Goal: Task Accomplishment & Management: Manage account settings

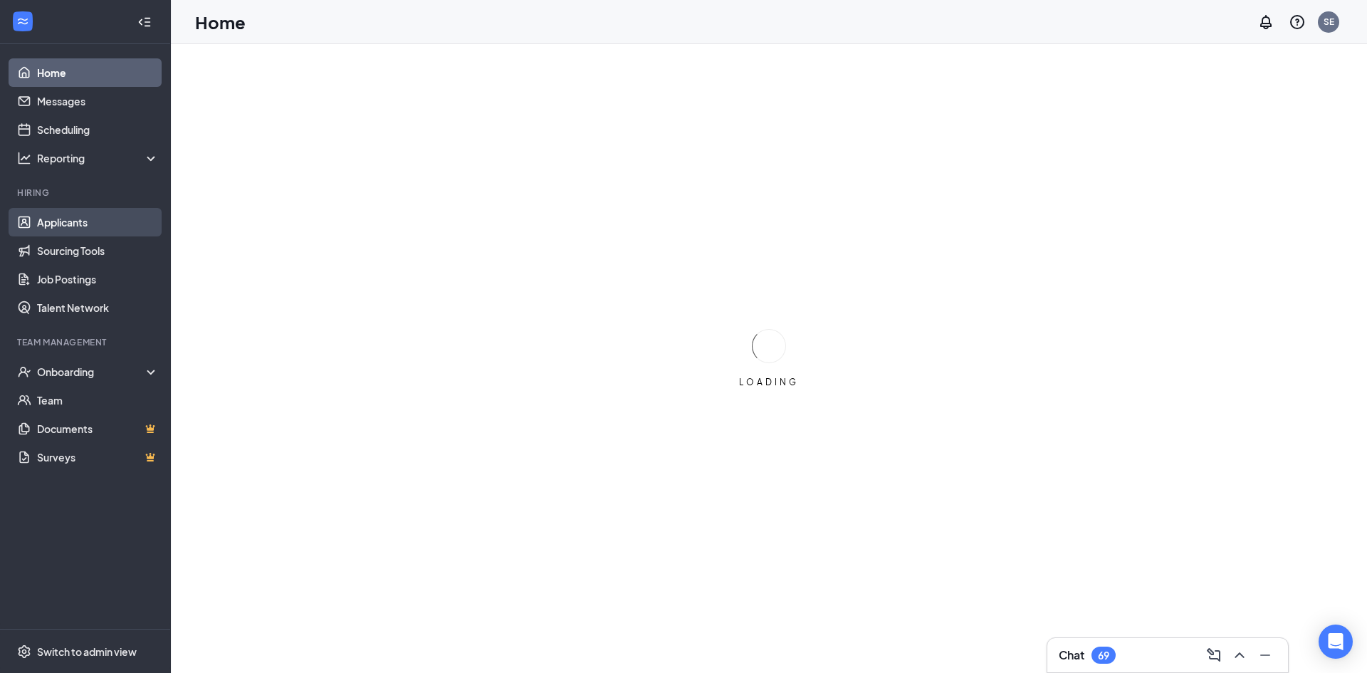
click at [57, 215] on link "Applicants" at bounding box center [98, 222] width 122 height 28
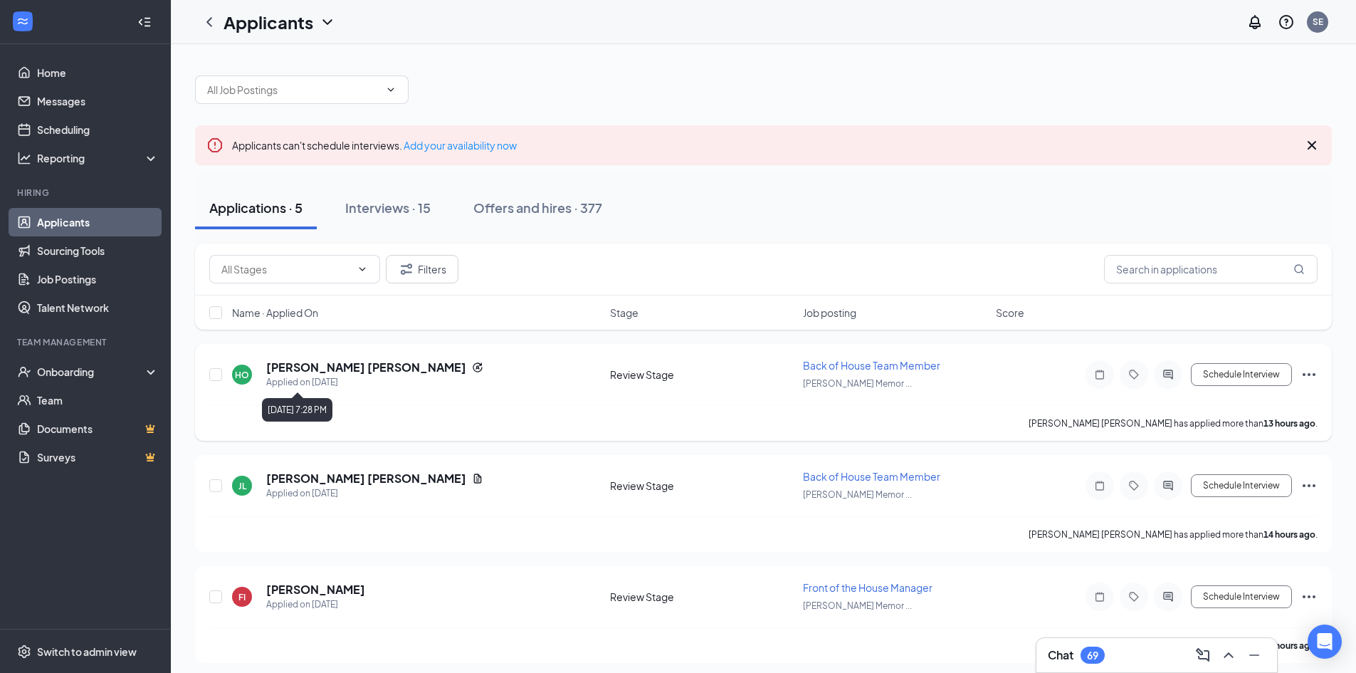
click at [313, 384] on div "Applied on [DATE]" at bounding box center [374, 382] width 217 height 14
click at [315, 360] on h5 "[PERSON_NAME] [PERSON_NAME]" at bounding box center [366, 368] width 200 height 16
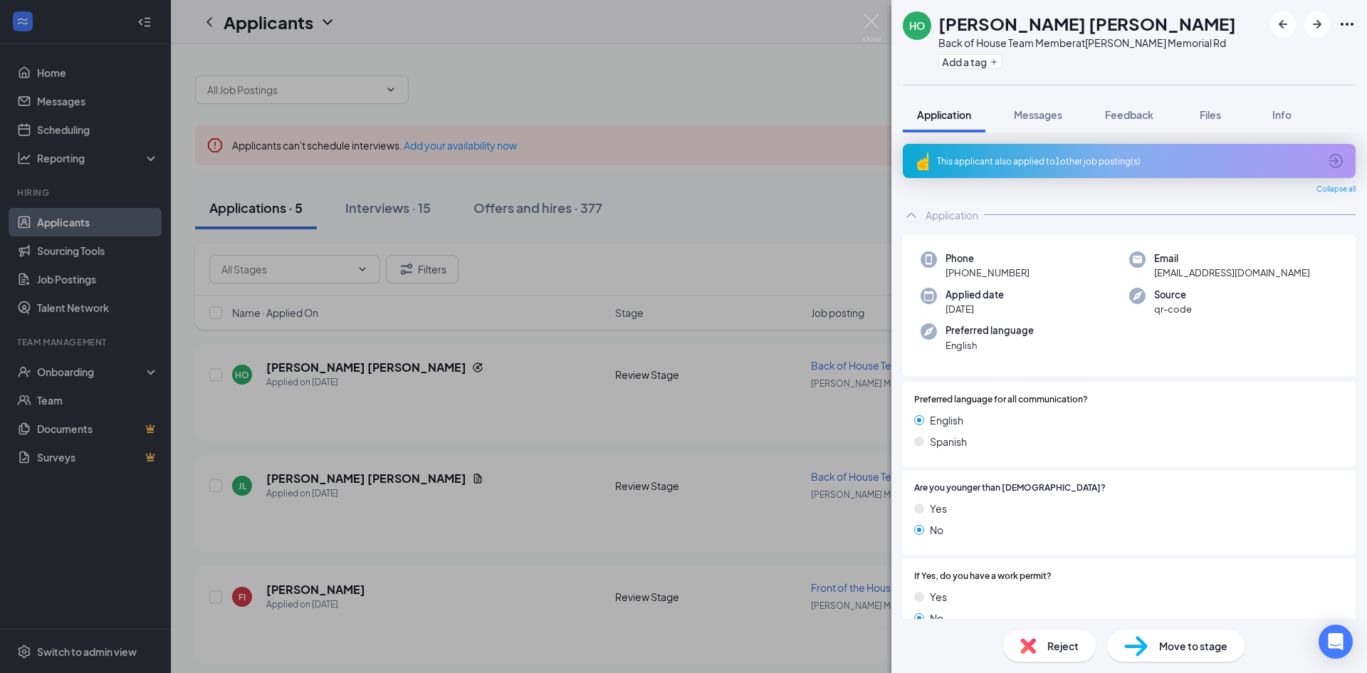
click at [1091, 167] on div "This applicant also applied to 1 other job posting(s)" at bounding box center [1129, 161] width 453 height 34
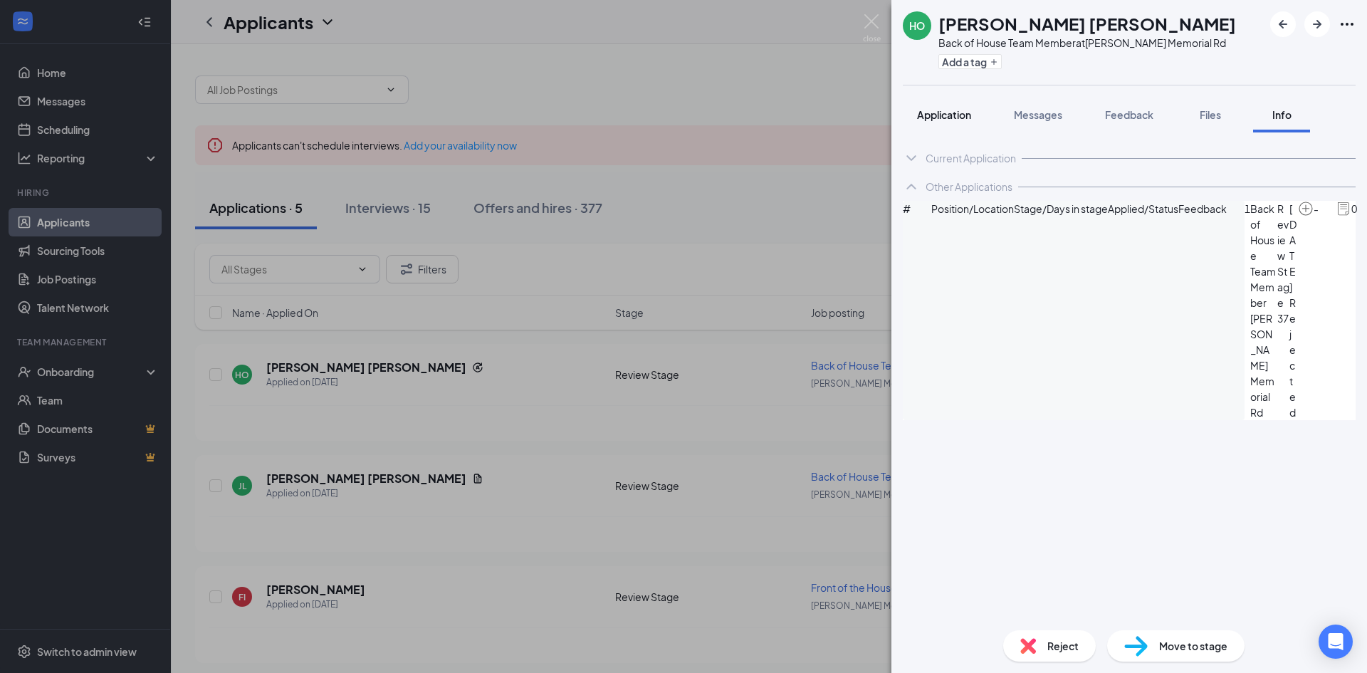
click at [933, 117] on span "Application" at bounding box center [944, 114] width 54 height 13
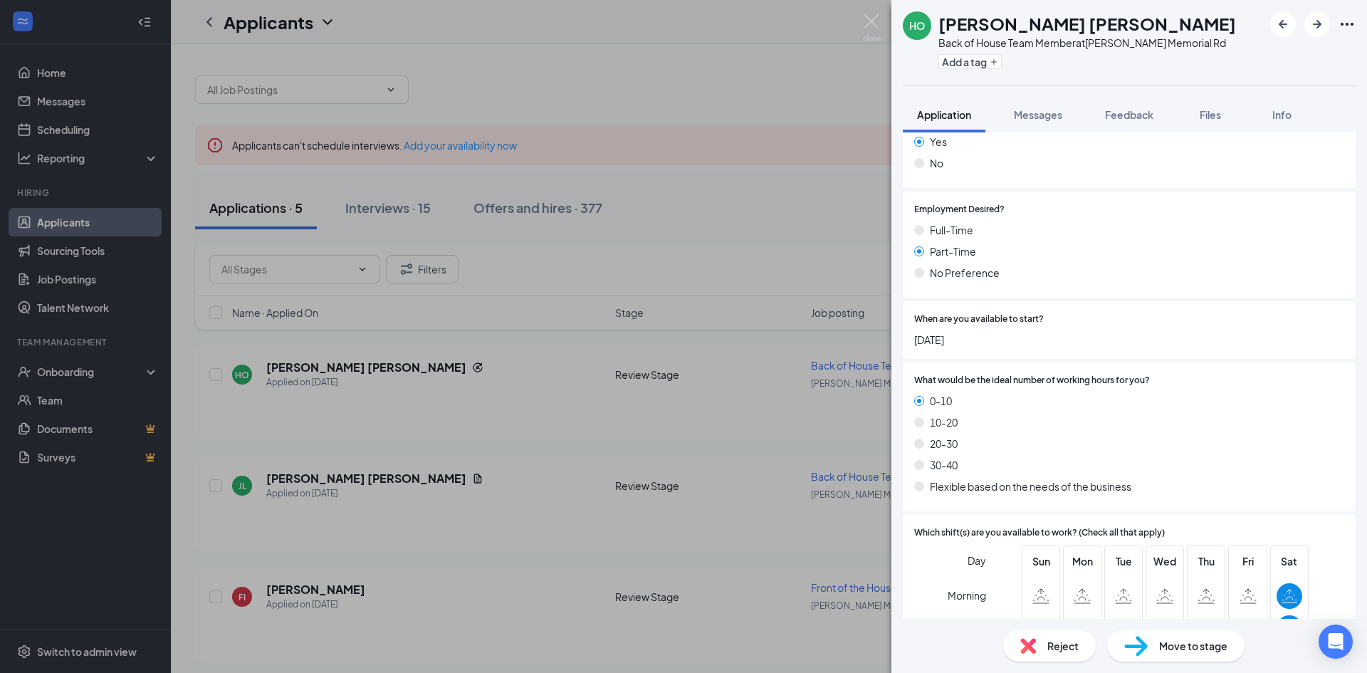
scroll to position [1210, 0]
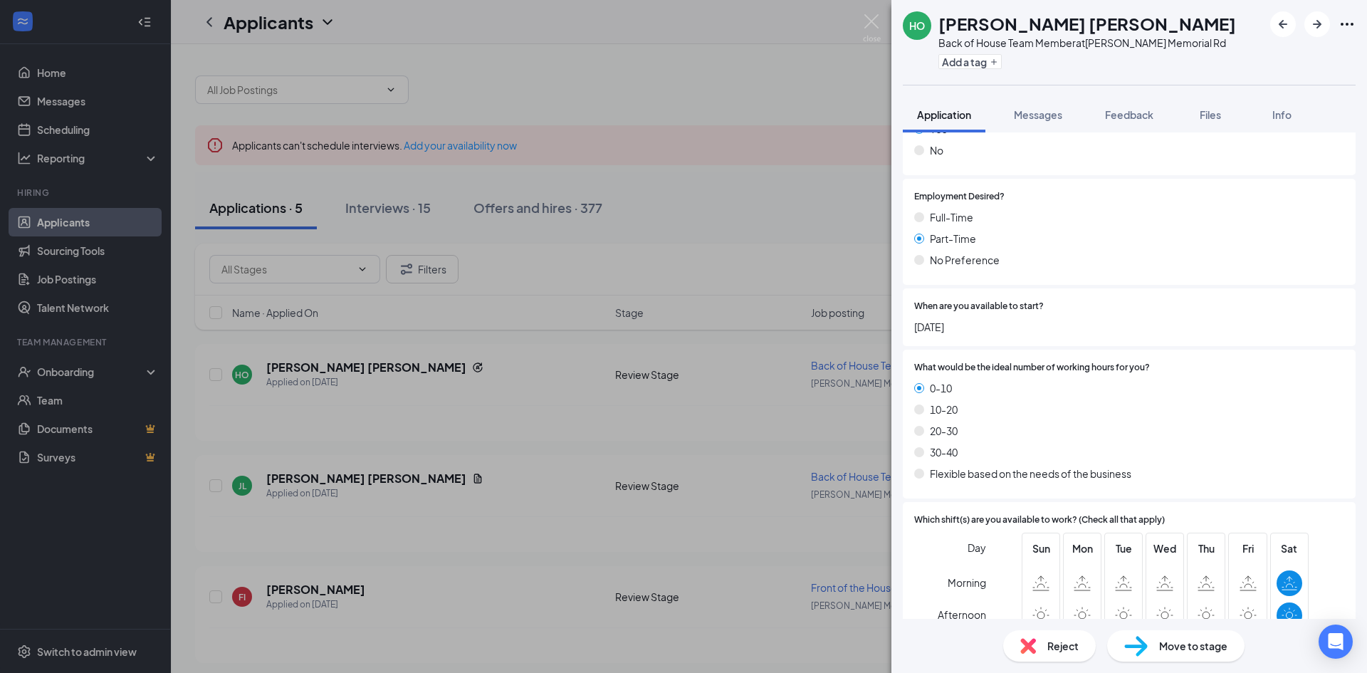
click at [1066, 649] on span "Reject" at bounding box center [1062, 646] width 31 height 16
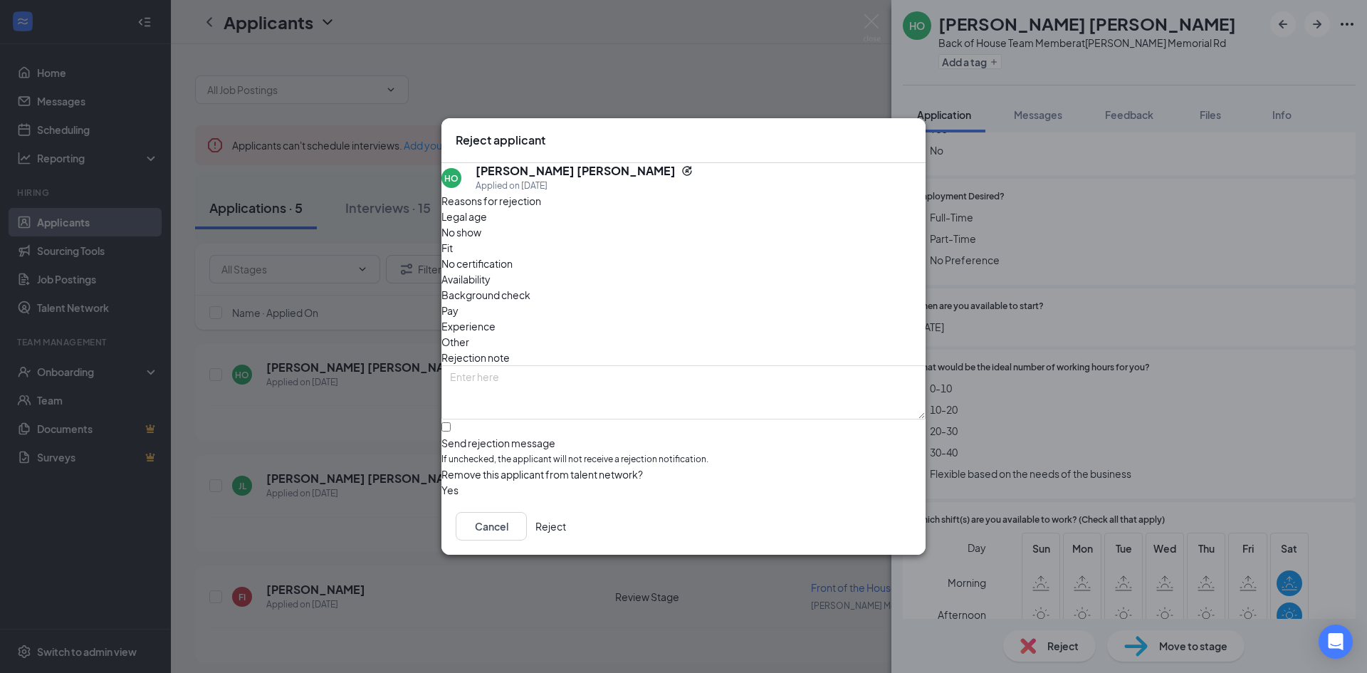
click at [490, 271] on span "Availability" at bounding box center [465, 279] width 49 height 16
click at [566, 531] on button "Reject" at bounding box center [550, 526] width 31 height 28
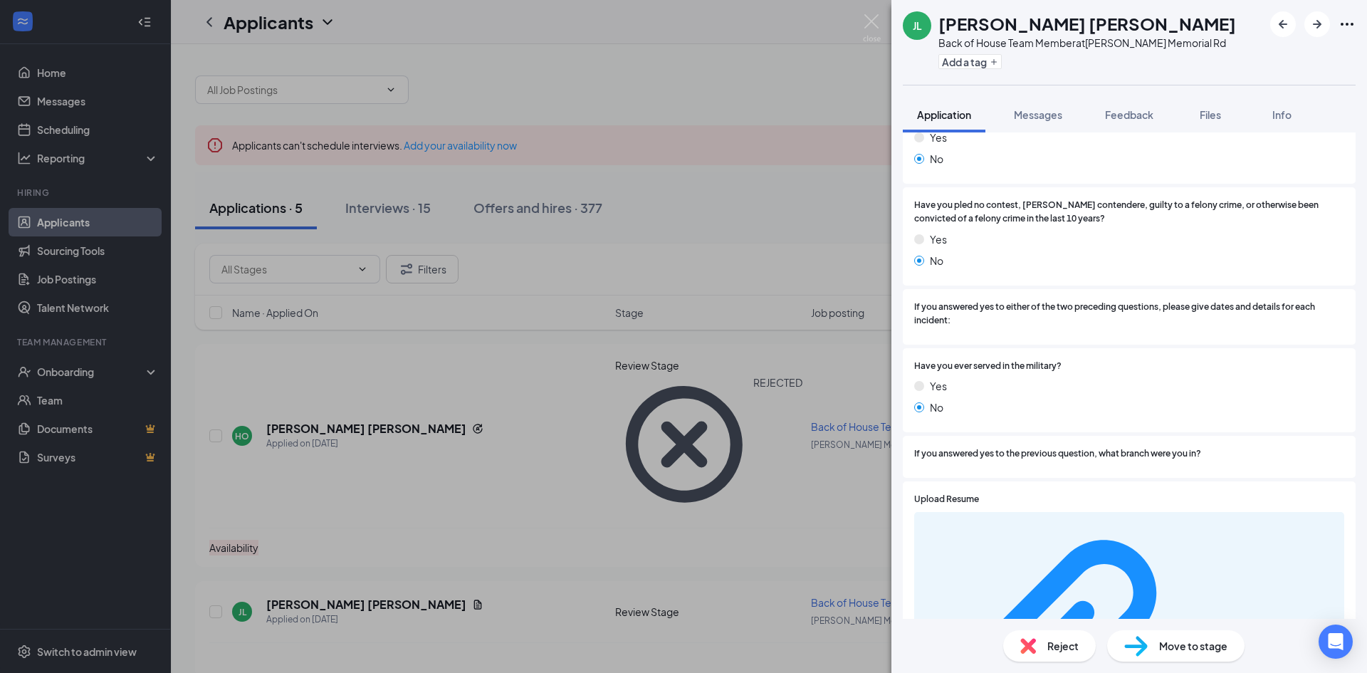
scroll to position [2293, 0]
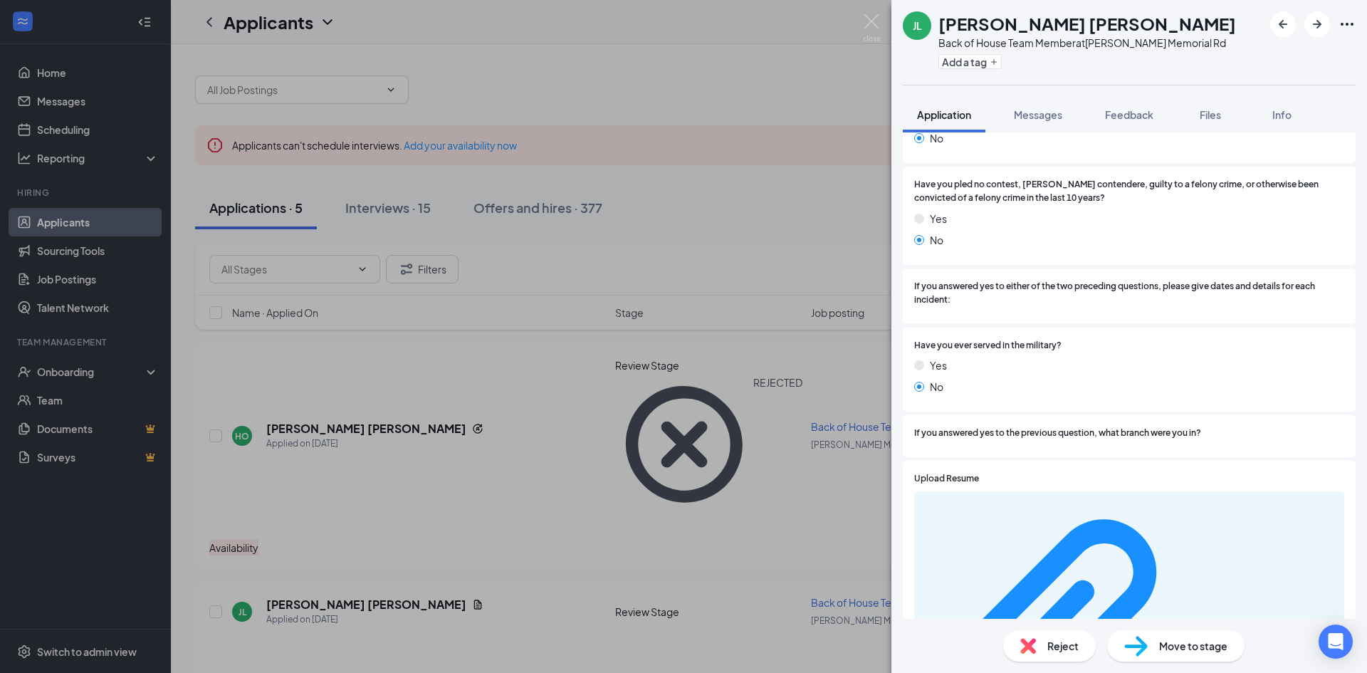
click at [1057, 650] on span "Reject" at bounding box center [1062, 646] width 31 height 16
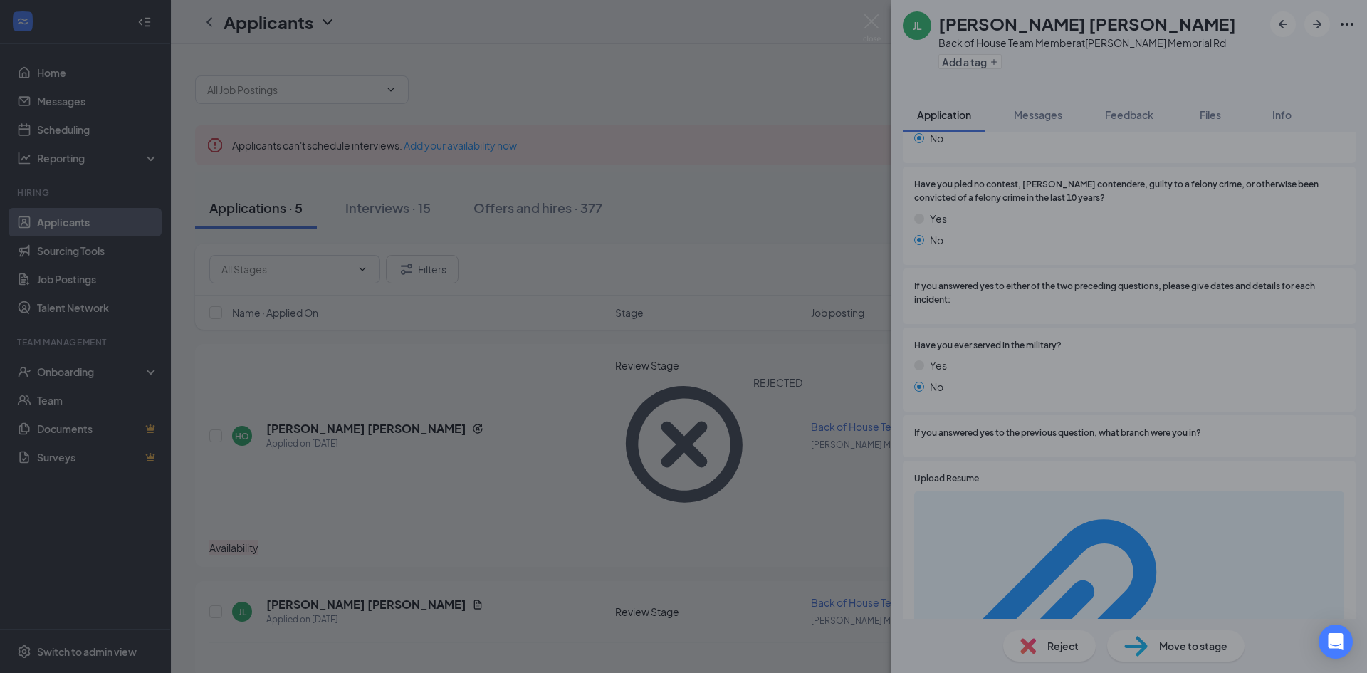
scroll to position [2288, 0]
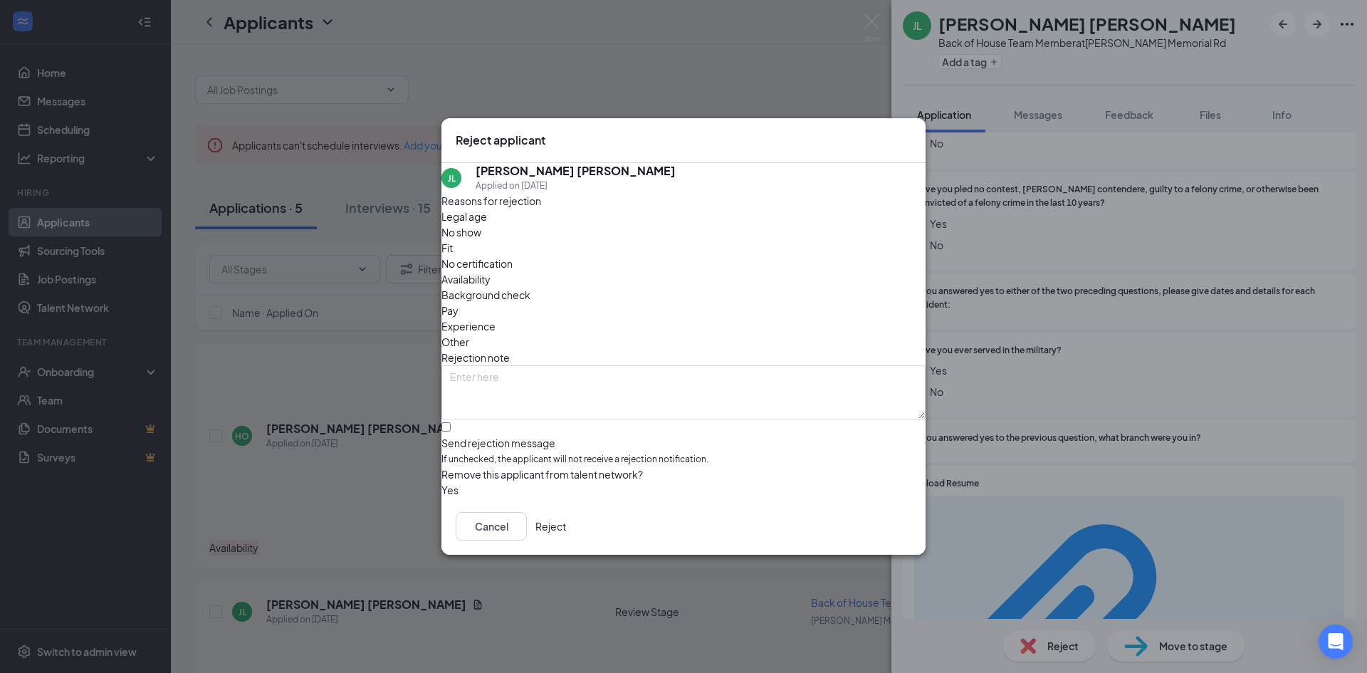
click at [490, 271] on span "Availability" at bounding box center [465, 279] width 49 height 16
click at [566, 530] on button "Reject" at bounding box center [550, 526] width 31 height 28
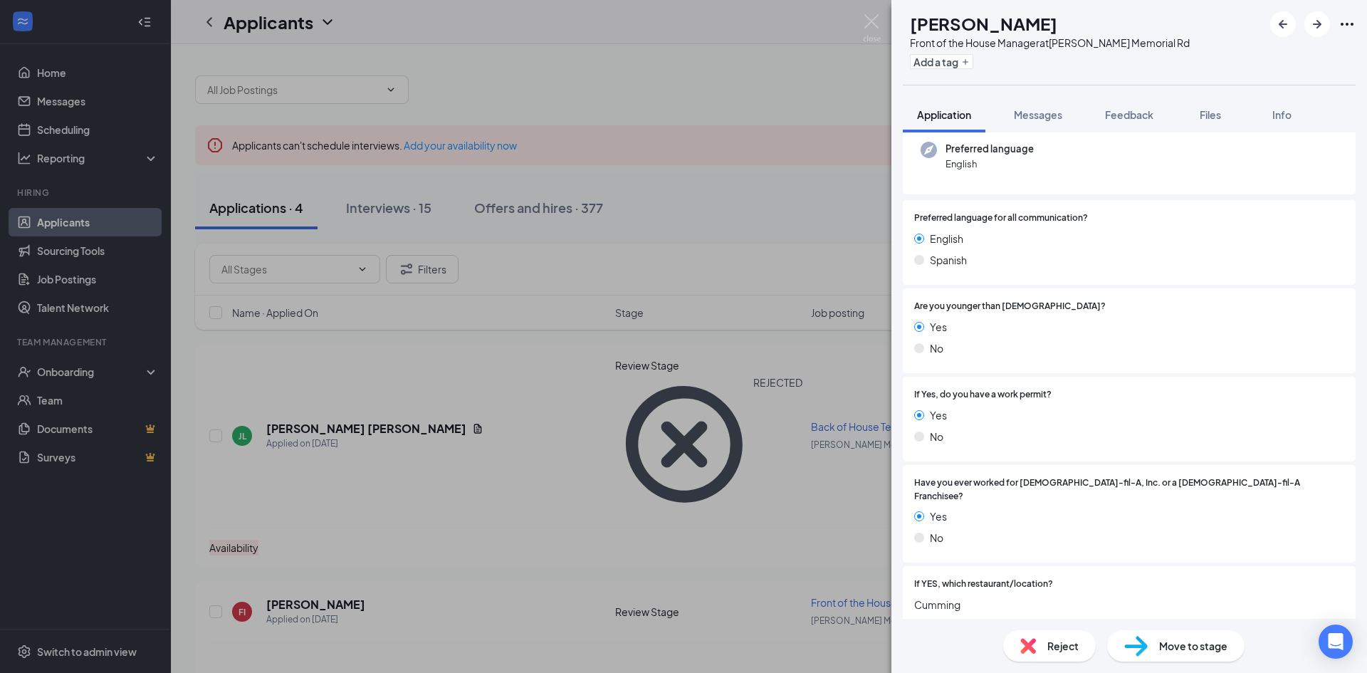
scroll to position [142, 0]
click at [1066, 643] on span "Reject" at bounding box center [1062, 646] width 31 height 16
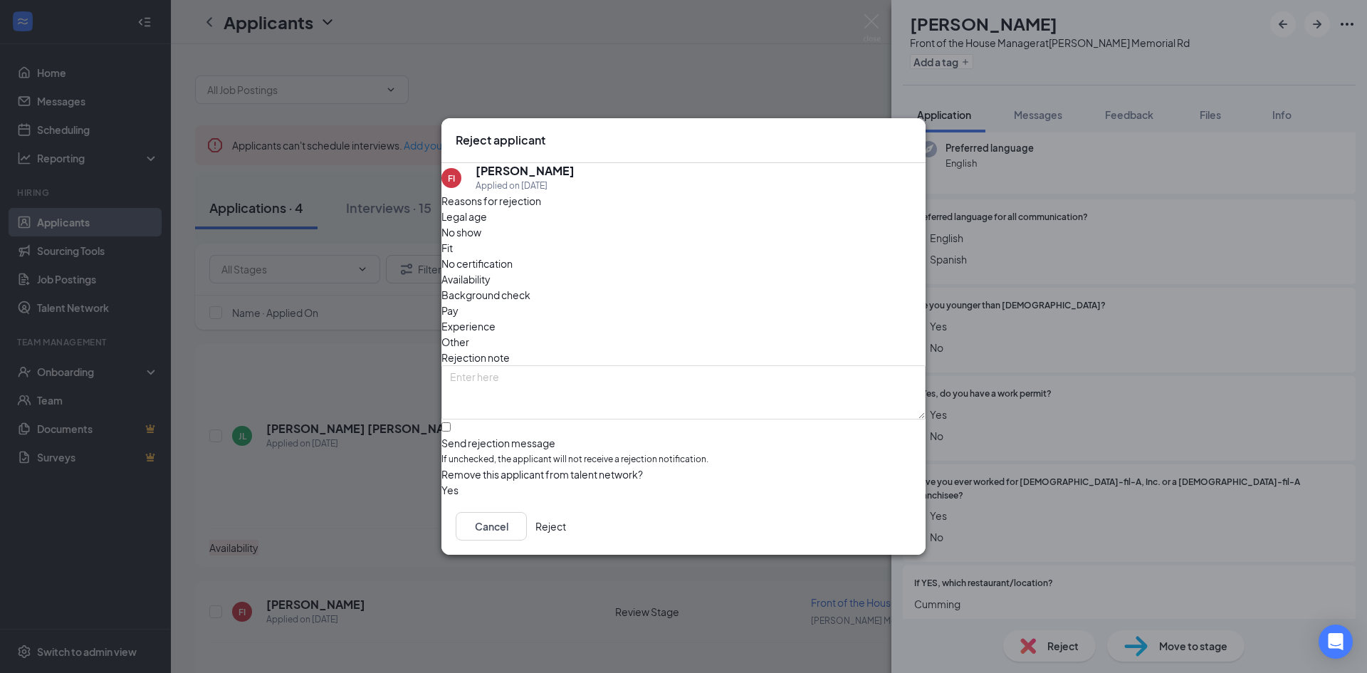
click at [486, 224] on span "Legal age" at bounding box center [464, 217] width 46 height 16
click at [566, 535] on button "Reject" at bounding box center [550, 526] width 31 height 28
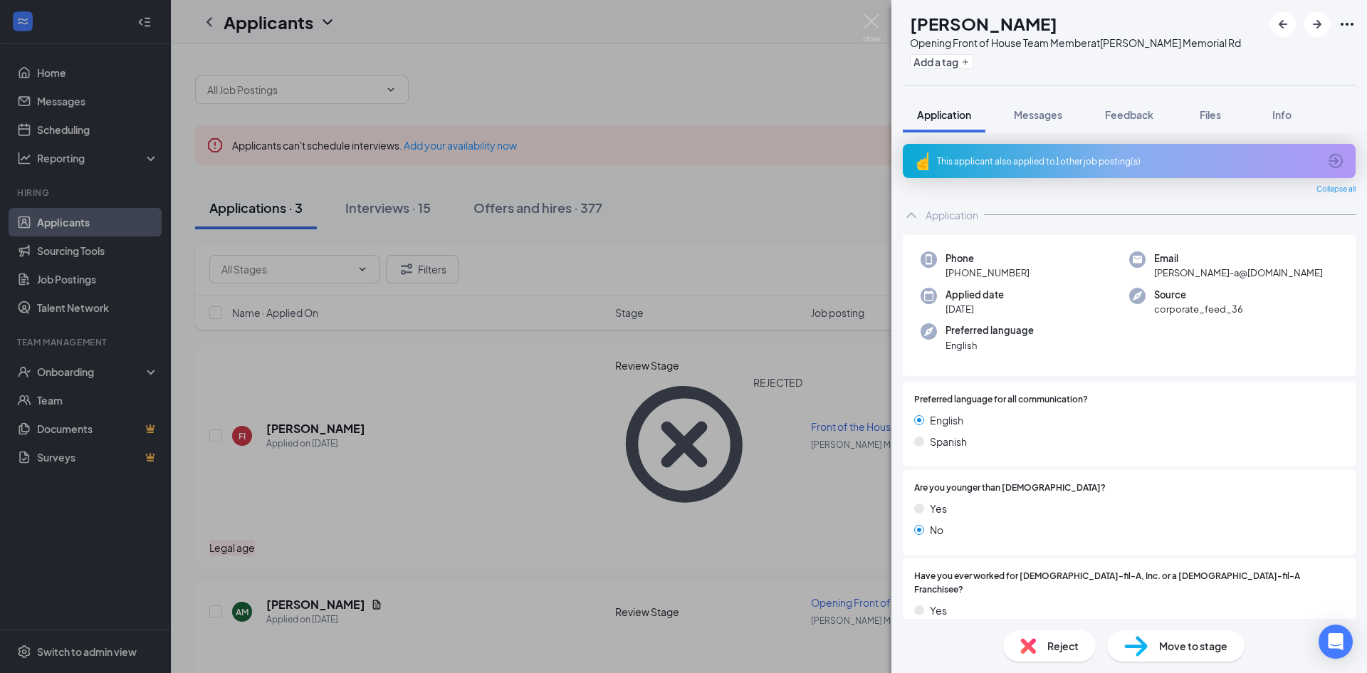
click at [1074, 174] on div "This applicant also applied to 1 other job posting(s)" at bounding box center [1129, 161] width 453 height 34
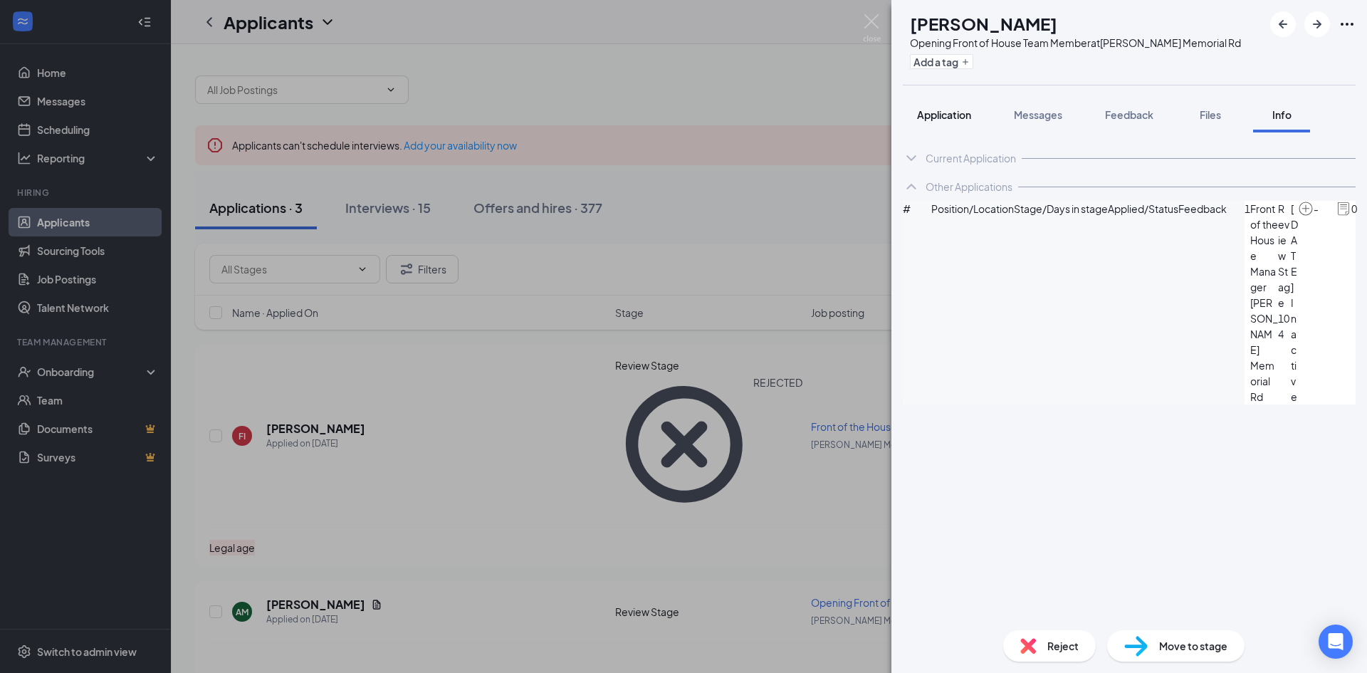
click at [920, 111] on span "Application" at bounding box center [944, 114] width 54 height 13
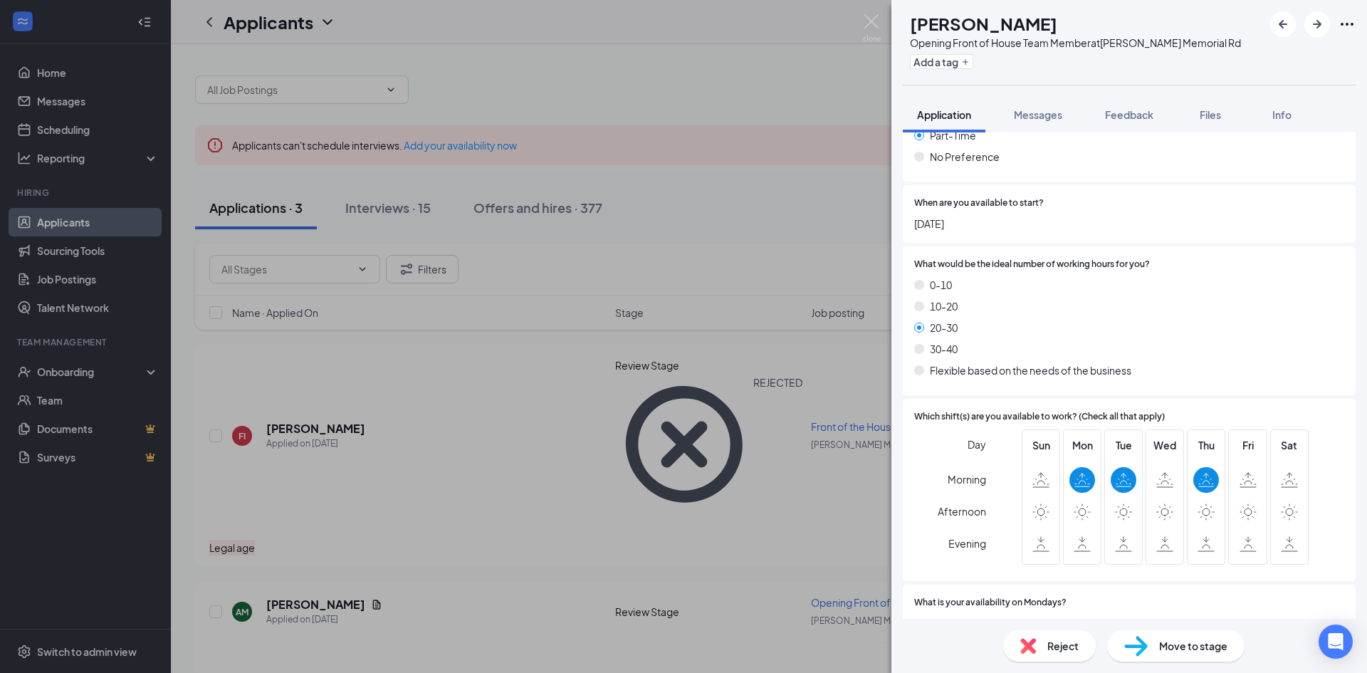
scroll to position [1210, 0]
click at [1038, 641] on div "Reject" at bounding box center [1049, 645] width 93 height 31
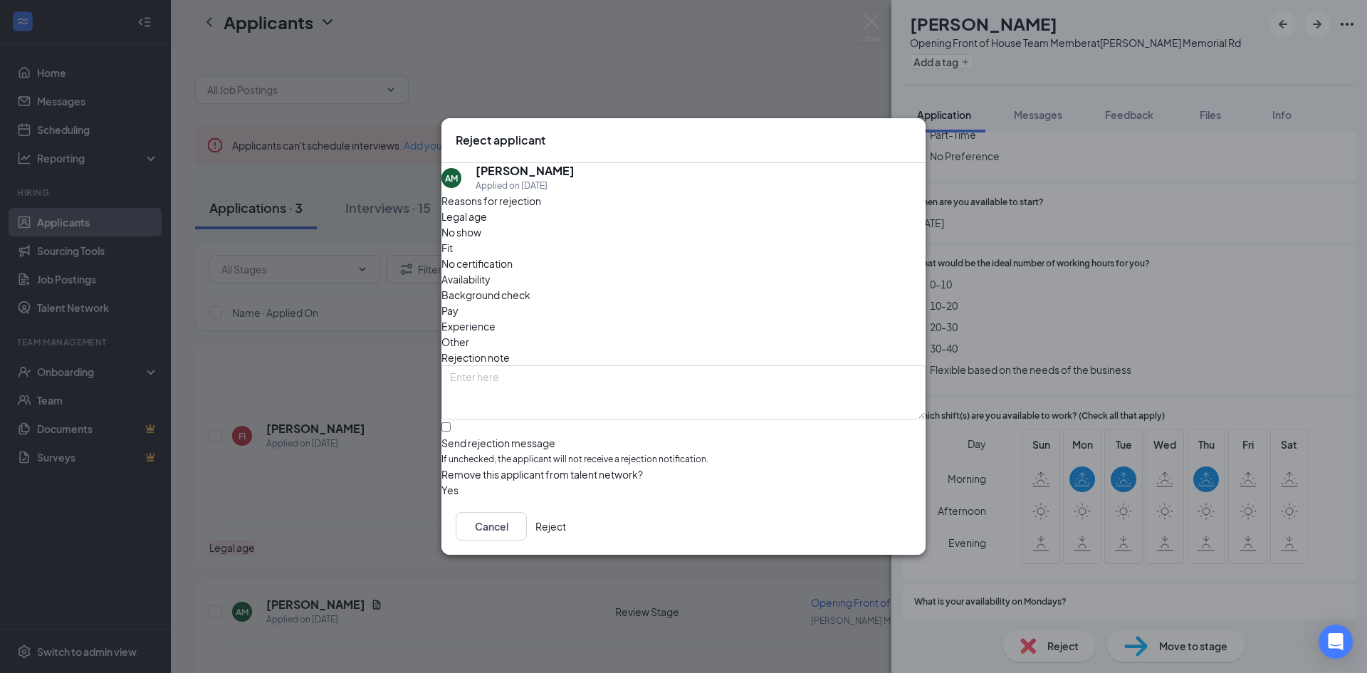
click at [490, 271] on span "Availability" at bounding box center [465, 279] width 49 height 16
click at [566, 531] on button "Reject" at bounding box center [550, 526] width 31 height 28
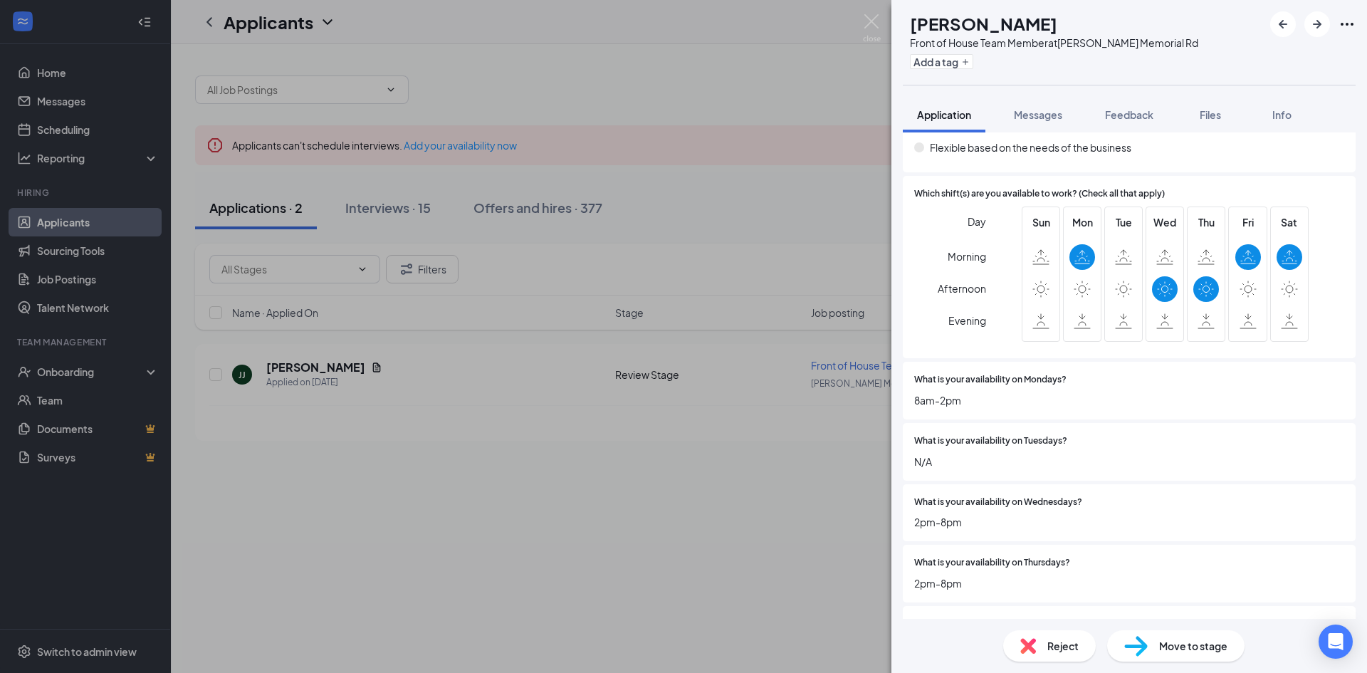
scroll to position [1495, 0]
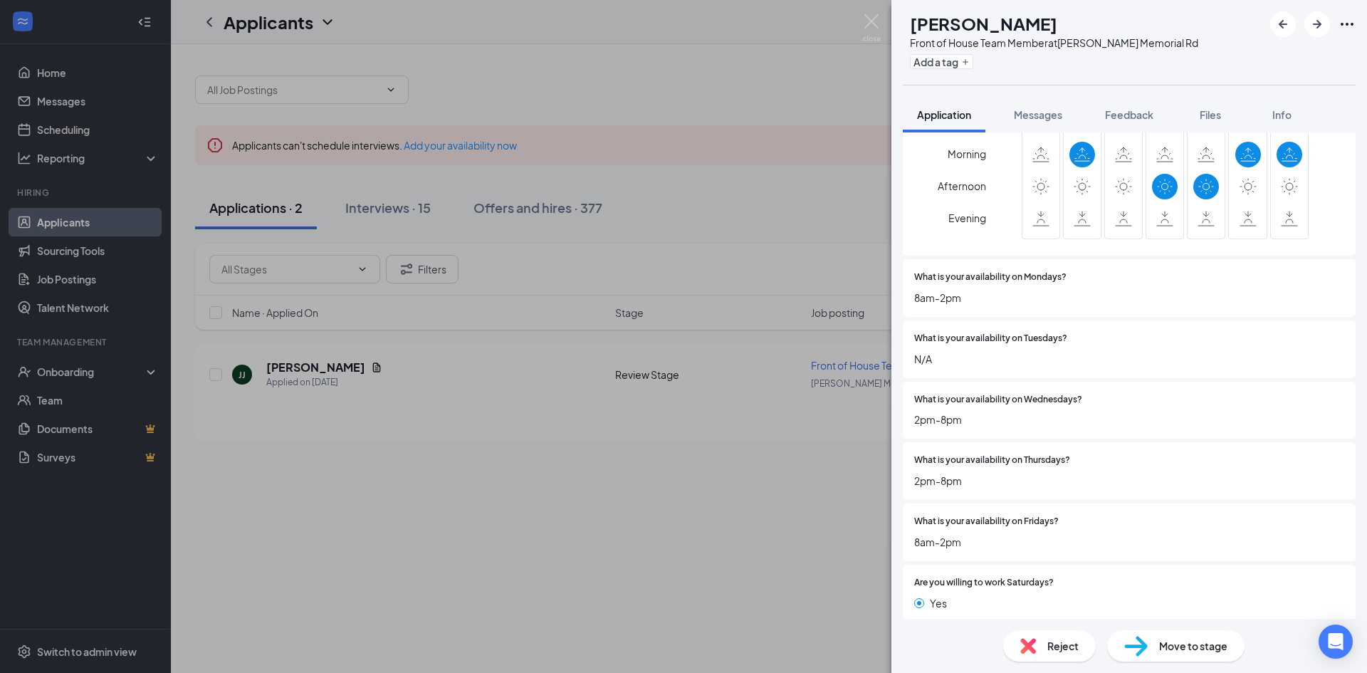
click at [1065, 653] on span "Reject" at bounding box center [1062, 646] width 31 height 16
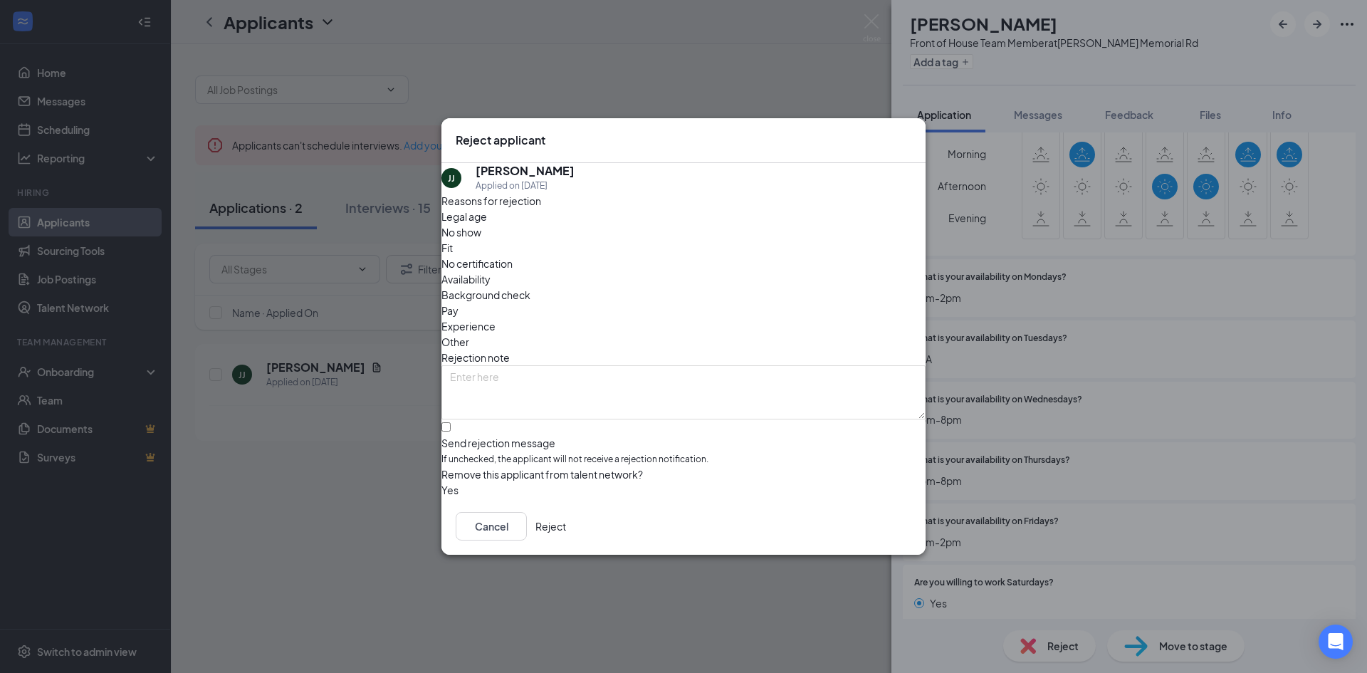
click at [768, 271] on div "Availability" at bounding box center [683, 279] width 484 height 16
click at [566, 531] on button "Reject" at bounding box center [550, 526] width 31 height 28
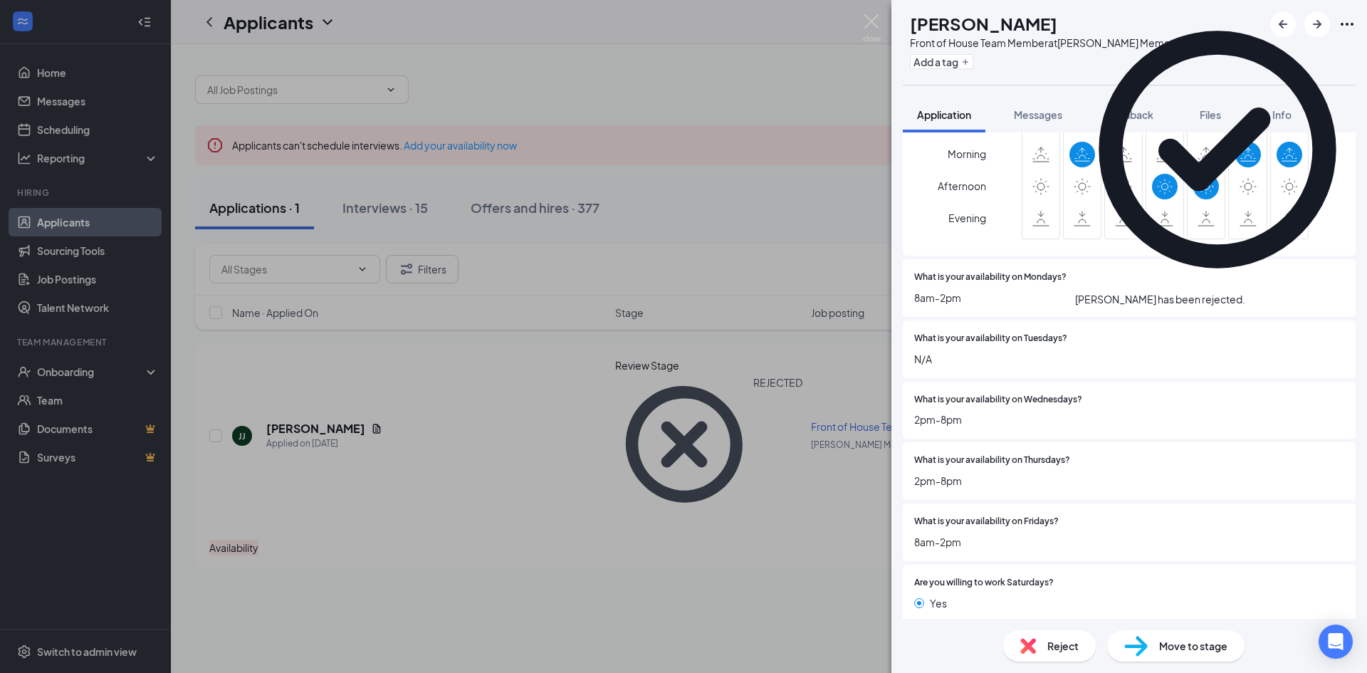
click at [384, 208] on div "[PERSON_NAME] [PERSON_NAME] Front of House Team Member at [PERSON_NAME] Memoria…" at bounding box center [683, 336] width 1367 height 673
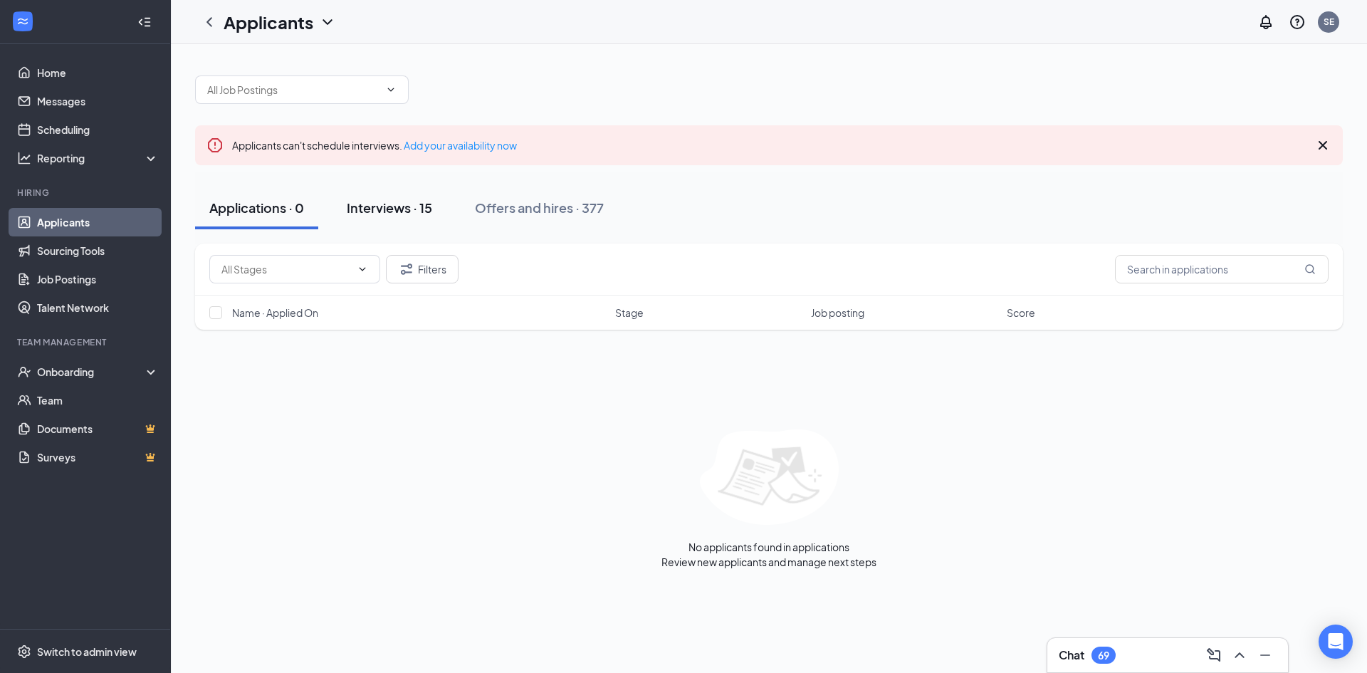
click at [383, 204] on div "Interviews · 15" at bounding box center [389, 208] width 85 height 18
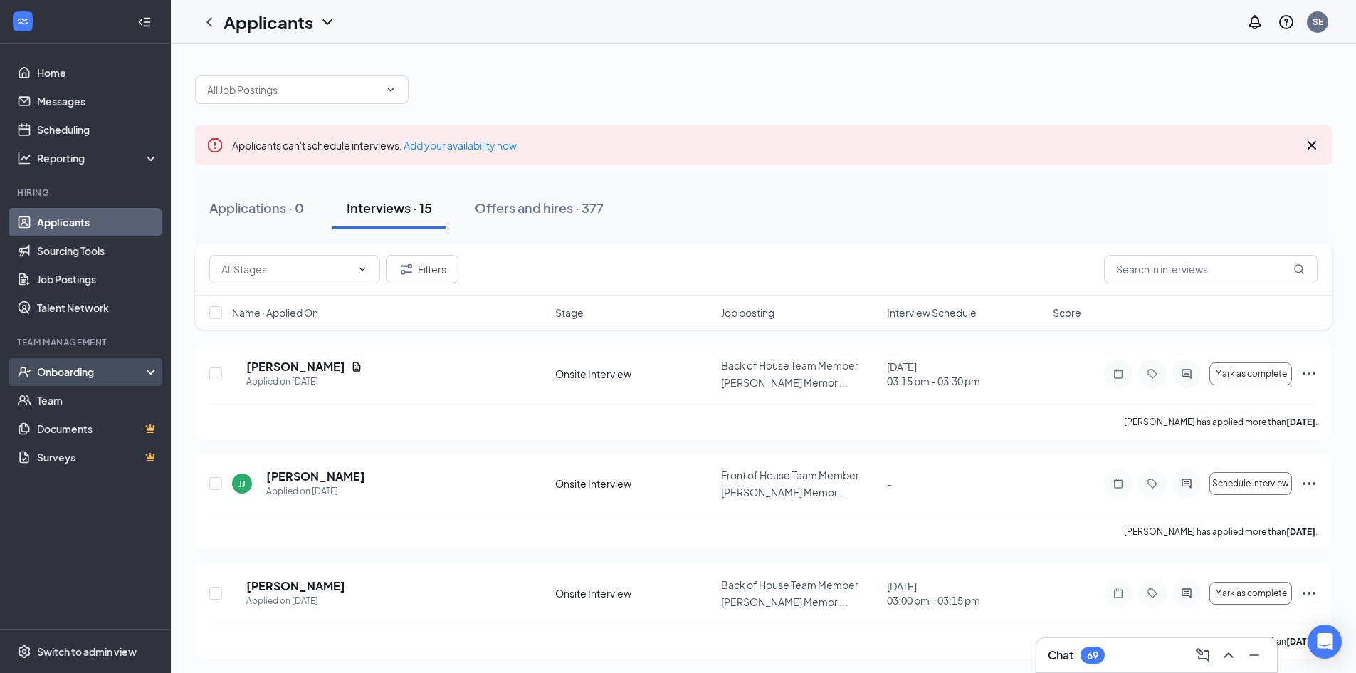
click at [73, 374] on div "Onboarding" at bounding box center [92, 371] width 110 height 14
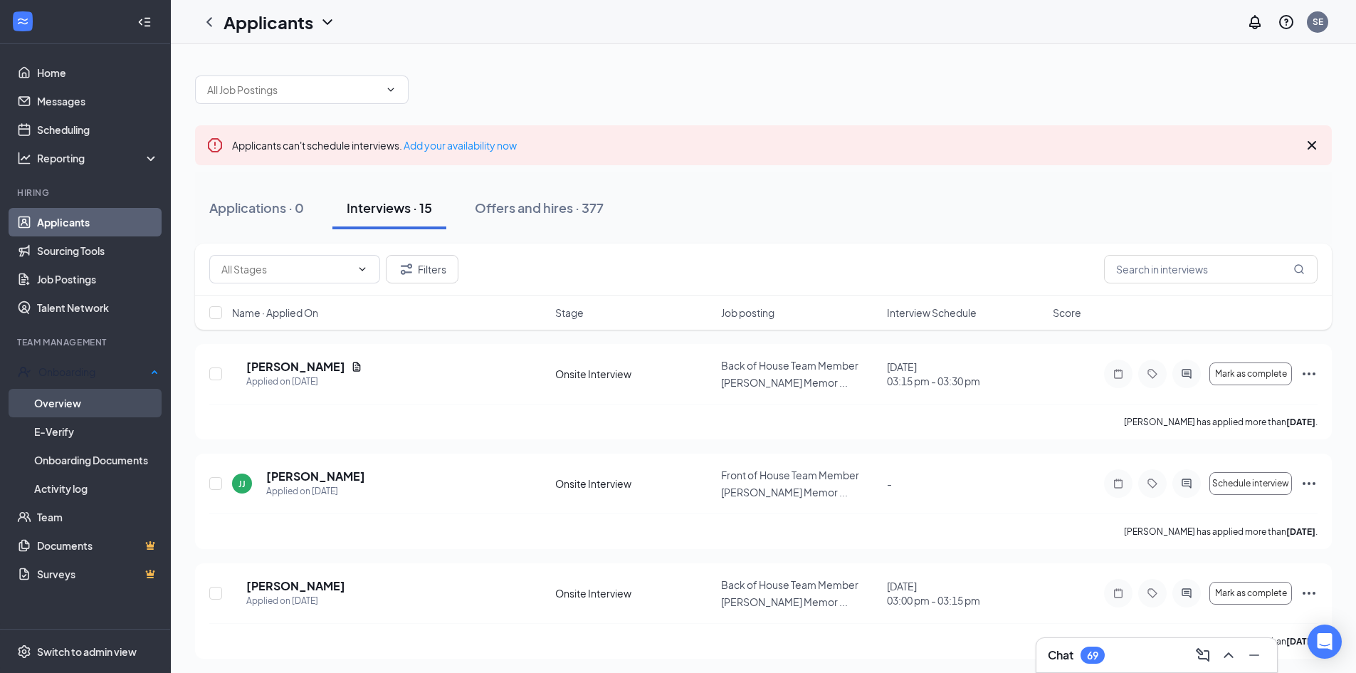
click at [73, 402] on link "Overview" at bounding box center [96, 403] width 125 height 28
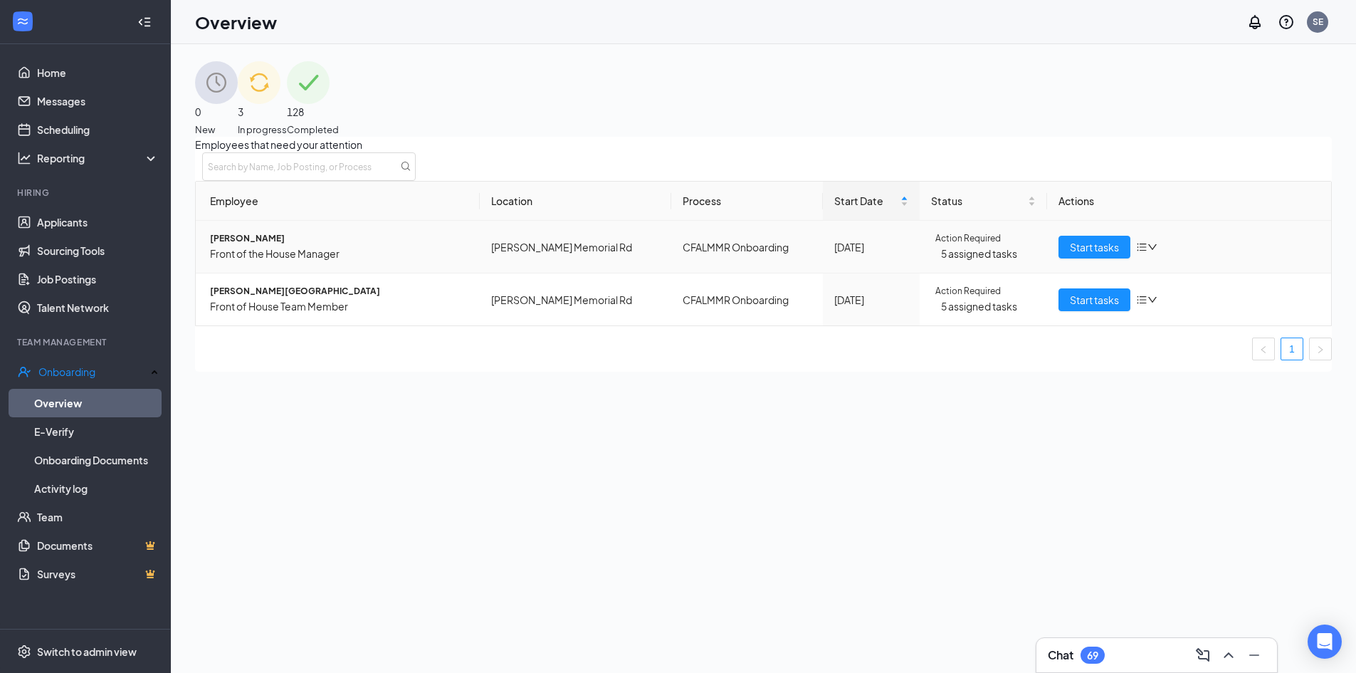
click at [1148, 250] on icon "down" at bounding box center [1152, 247] width 9 height 6
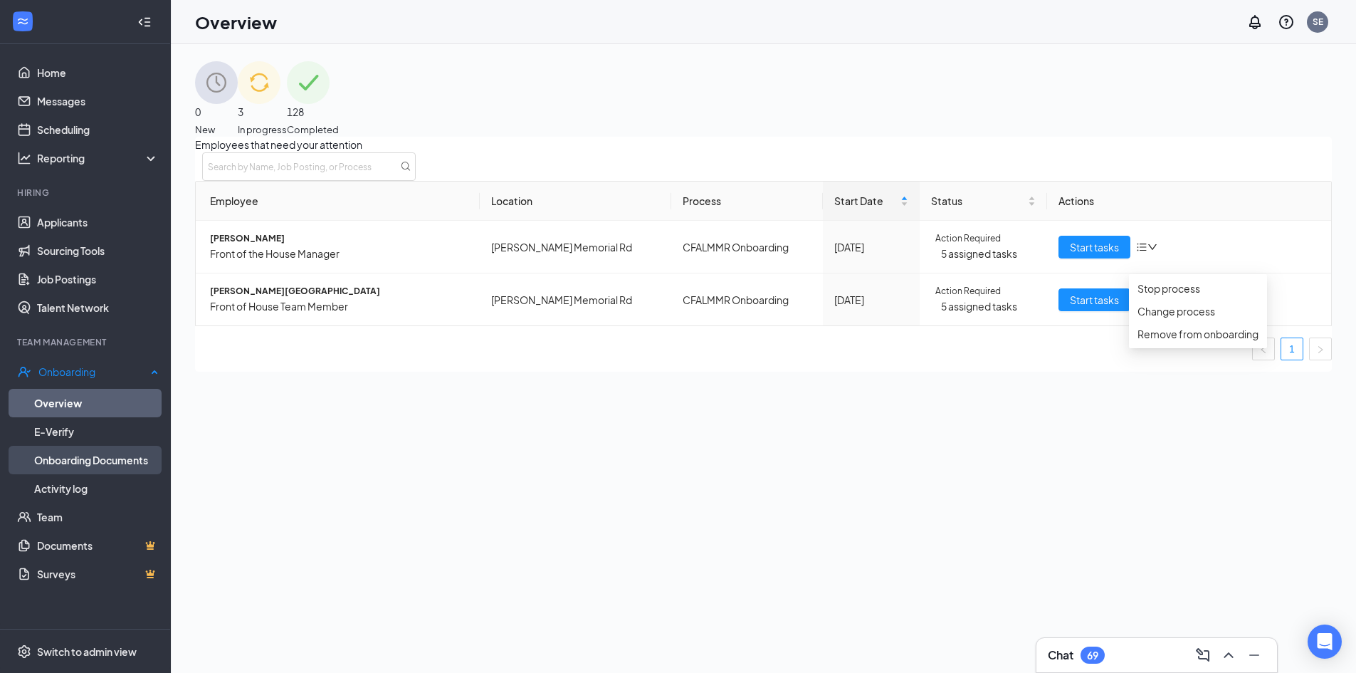
click at [94, 466] on link "Onboarding Documents" at bounding box center [96, 460] width 125 height 28
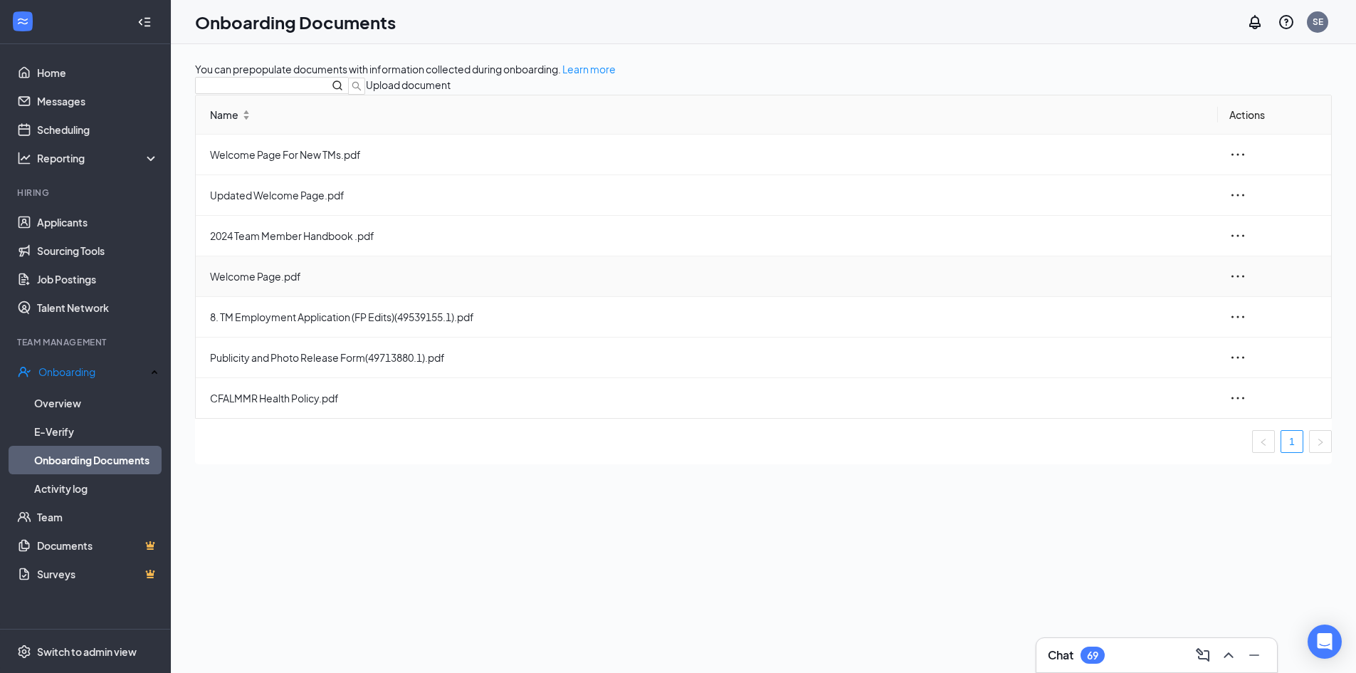
click at [1229, 285] on icon "ellipsis" at bounding box center [1237, 276] width 17 height 17
click at [48, 221] on link "Applicants" at bounding box center [98, 222] width 122 height 28
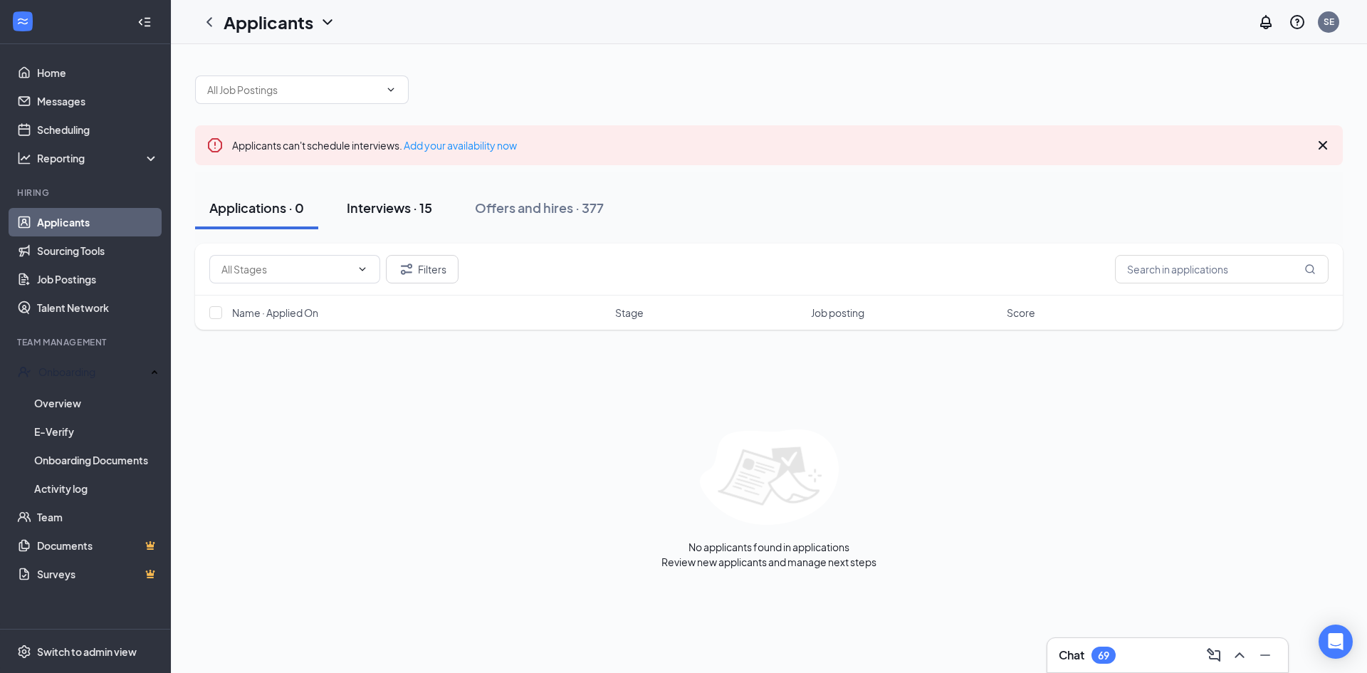
click at [366, 212] on div "Interviews · 15" at bounding box center [389, 208] width 85 height 18
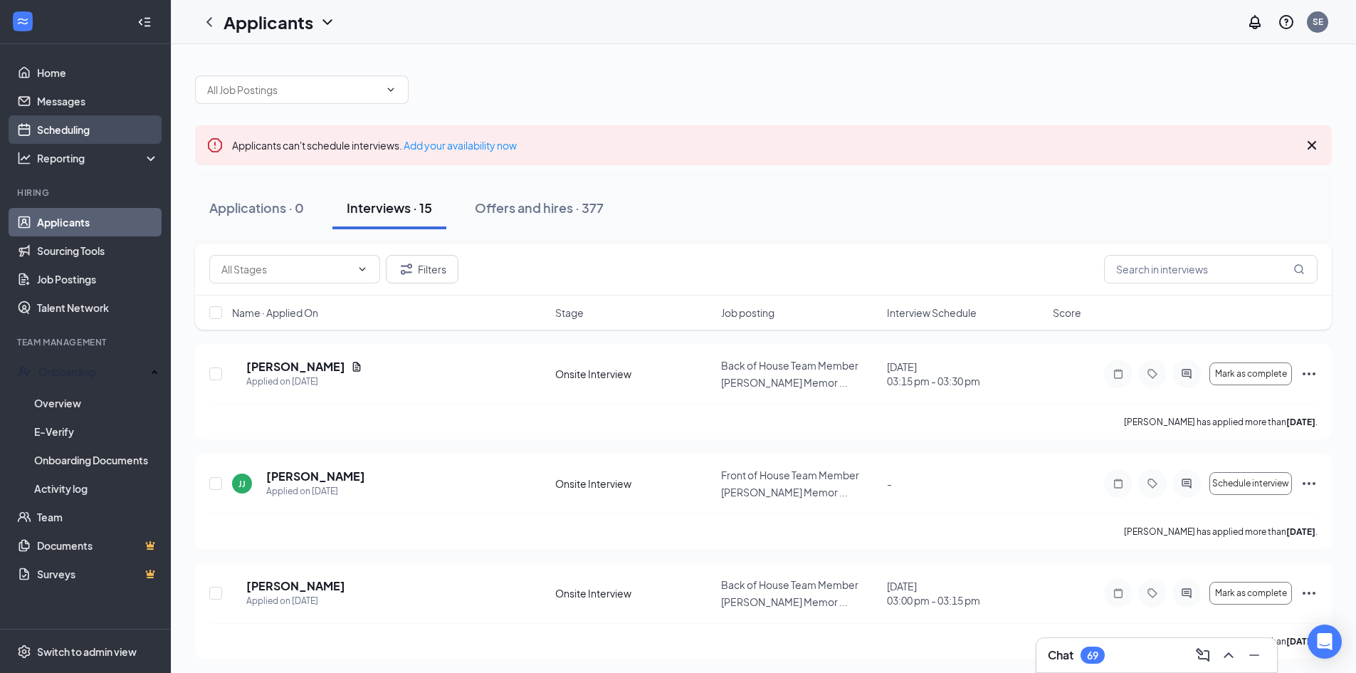
click at [99, 117] on link "Scheduling" at bounding box center [98, 129] width 122 height 28
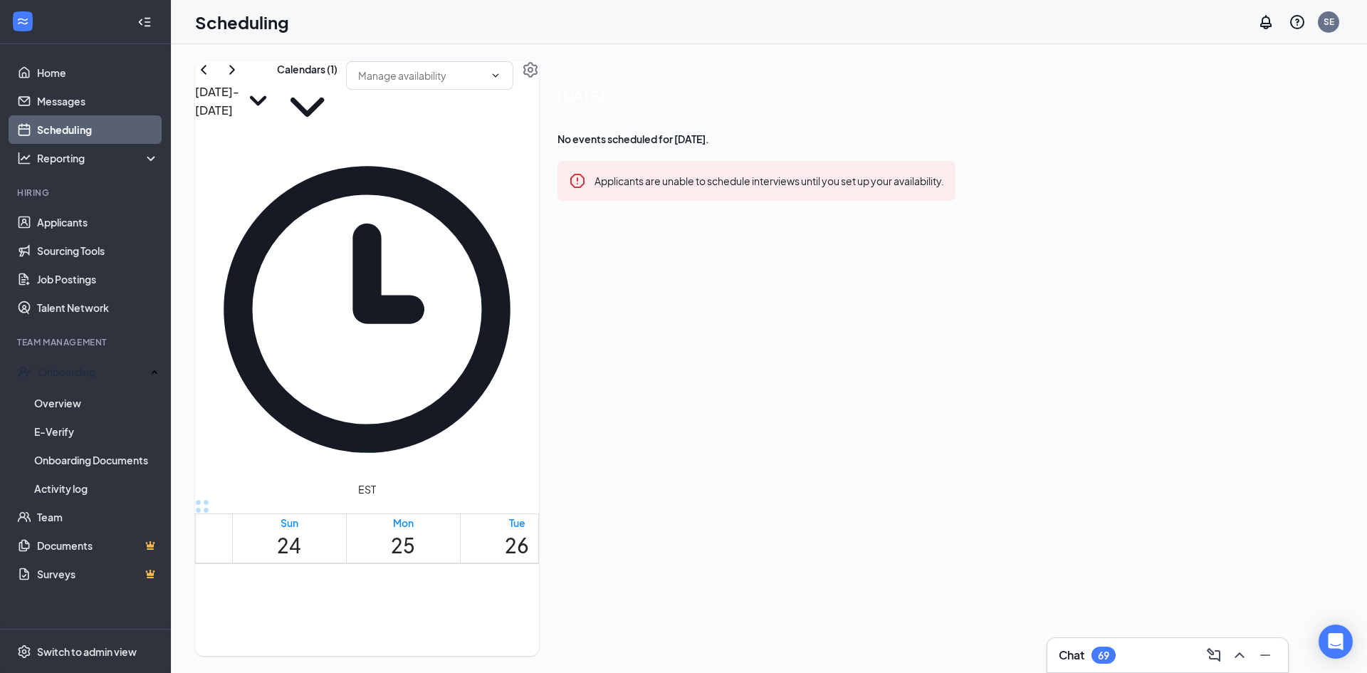
scroll to position [201, 0]
click at [501, 81] on icon "ChevronDown" at bounding box center [495, 75] width 11 height 11
click at [337, 102] on button "Calendars (1)" at bounding box center [307, 99] width 61 height 76
click at [751, 295] on input "[PERSON_NAME]" at bounding box center [746, 299] width 9 height 9
checkbox input "true"
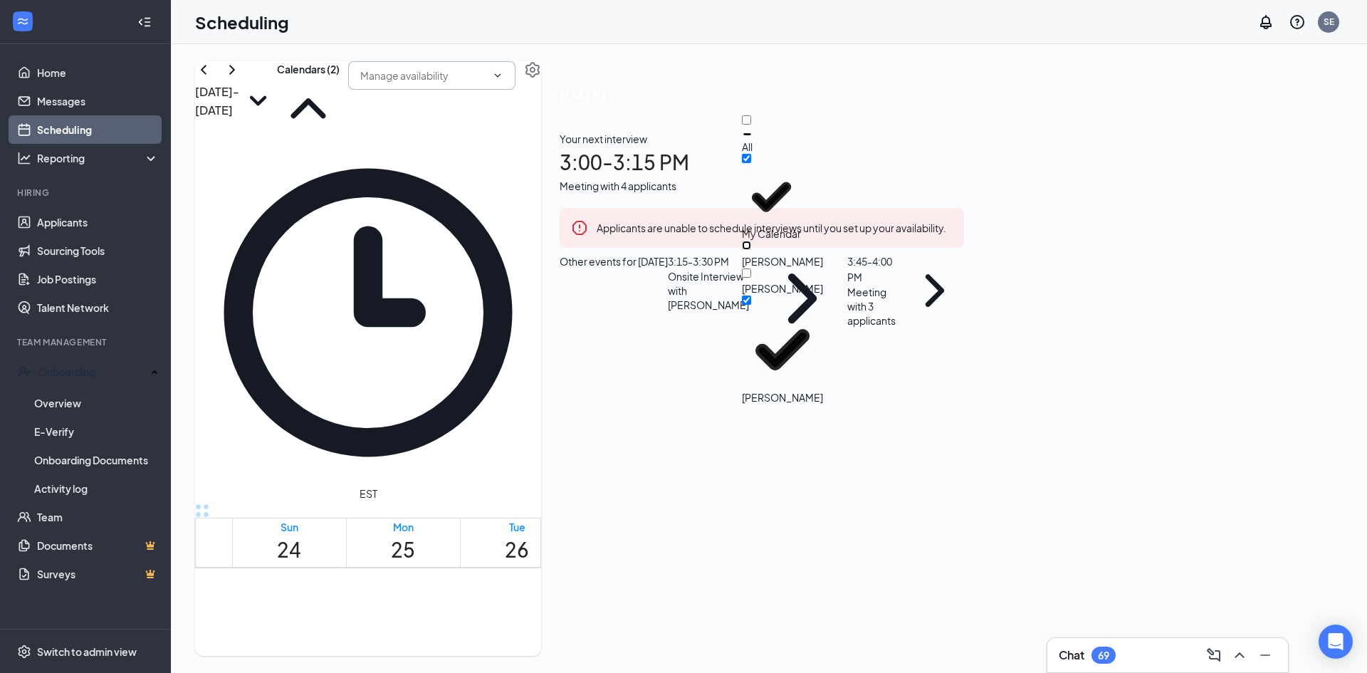
click at [751, 241] on input "[PERSON_NAME]" at bounding box center [746, 245] width 9 height 9
checkbox input "true"
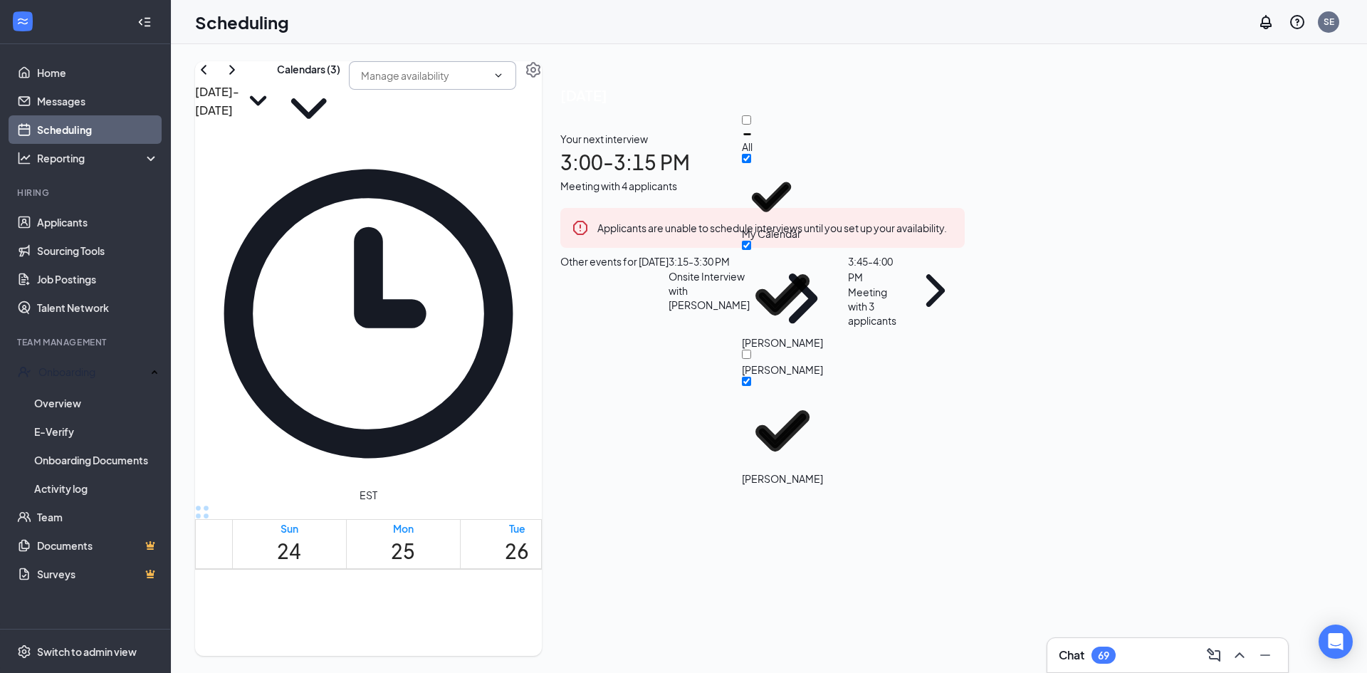
click at [542, 64] on div "[DATE] - [DATE] Calendars (3) EST Sun 24 Mon 25 Tue 26 Wed 27 Thu 28 Fri 29 Sat…" at bounding box center [368, 358] width 347 height 594
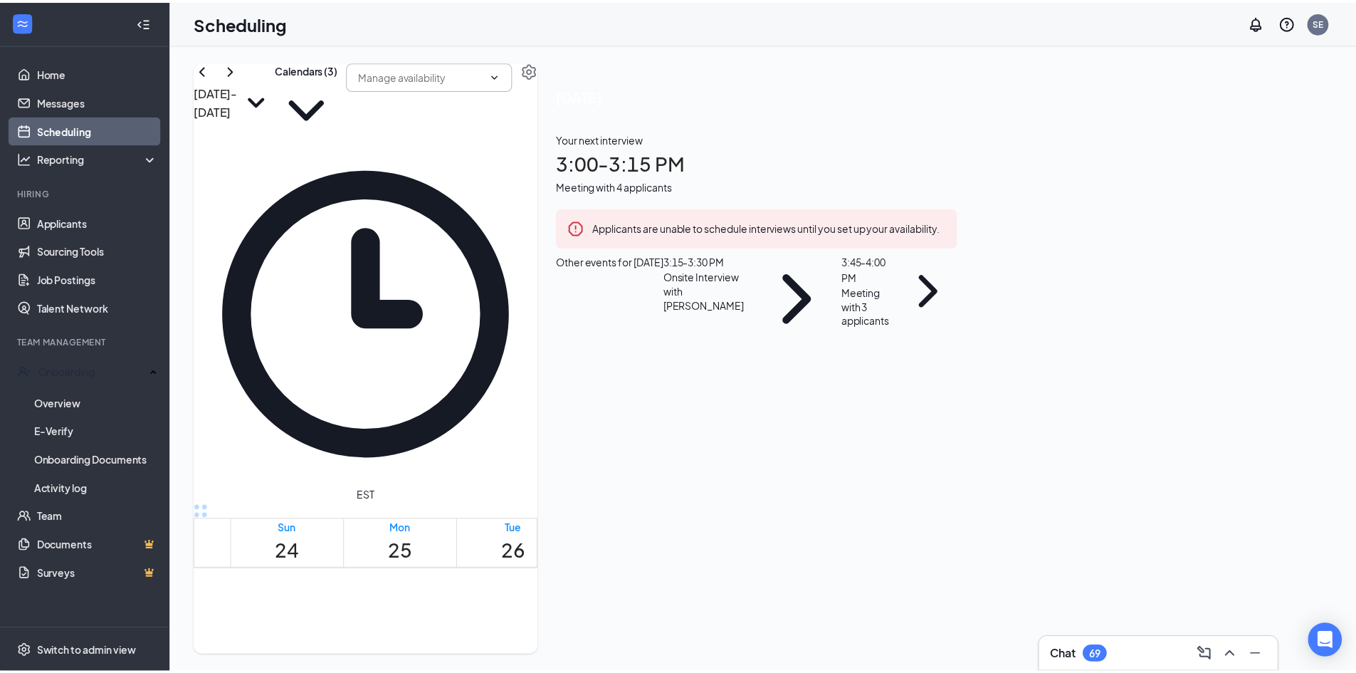
scroll to position [1269, 0]
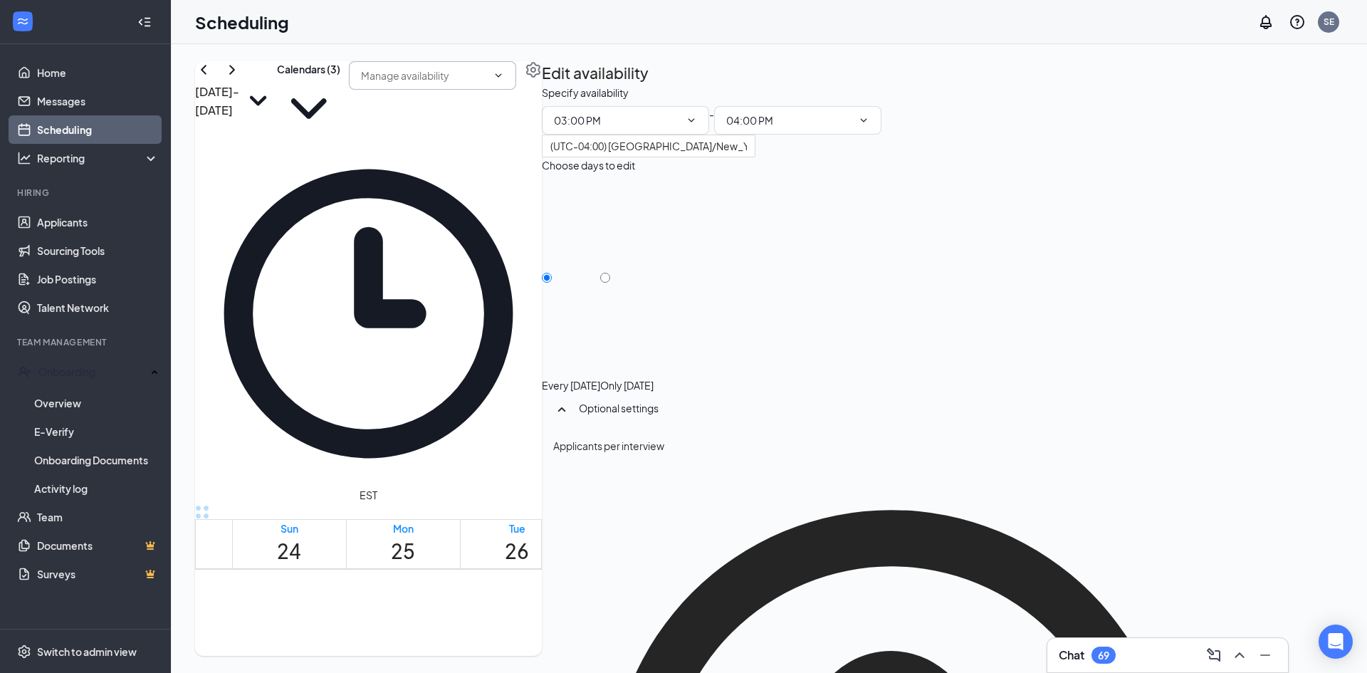
click at [534, 666] on span "3:15-3:30 PM" at bounding box center [546, 686] width 24 height 41
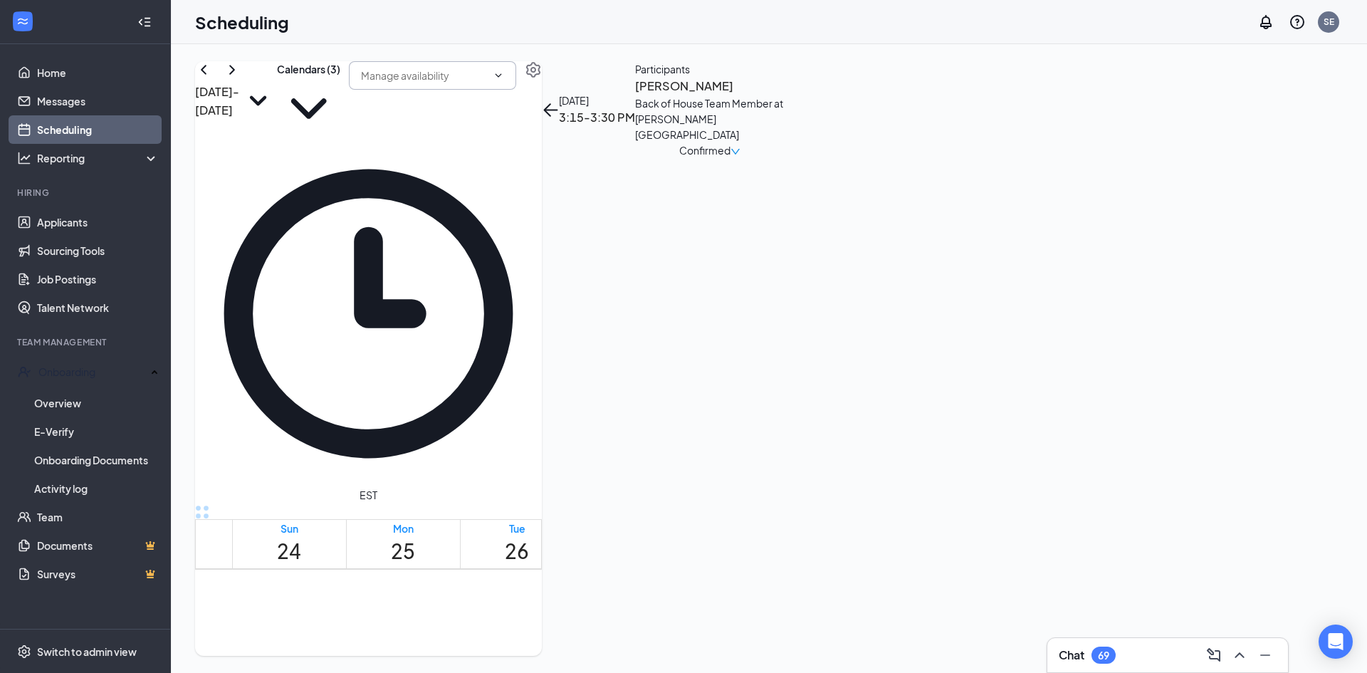
click at [785, 158] on div "[DATE] 3:15-3:30 PM Participants [PERSON_NAME] Back of House Team Member at [PE…" at bounding box center [663, 109] width 243 height 97
click at [534, 666] on span "3:15-3:30 PM" at bounding box center [546, 686] width 24 height 41
click at [558, 666] on span "3:45-4:00 PM" at bounding box center [570, 686] width 24 height 41
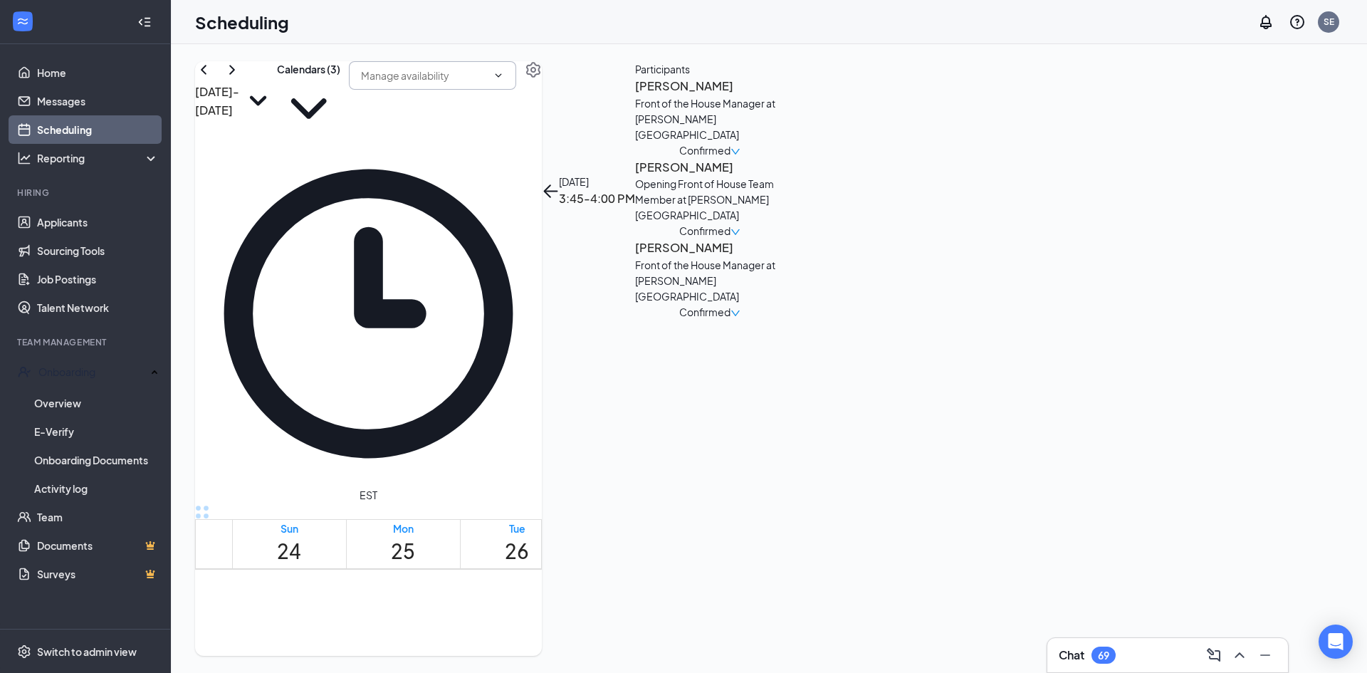
click at [785, 320] on div "[DATE] 3:45-4:00 PM Participants [PERSON_NAME] Front of the House Manager at [P…" at bounding box center [663, 190] width 243 height 258
click at [588, 666] on span "3:00-3:15 PM" at bounding box center [600, 686] width 24 height 41
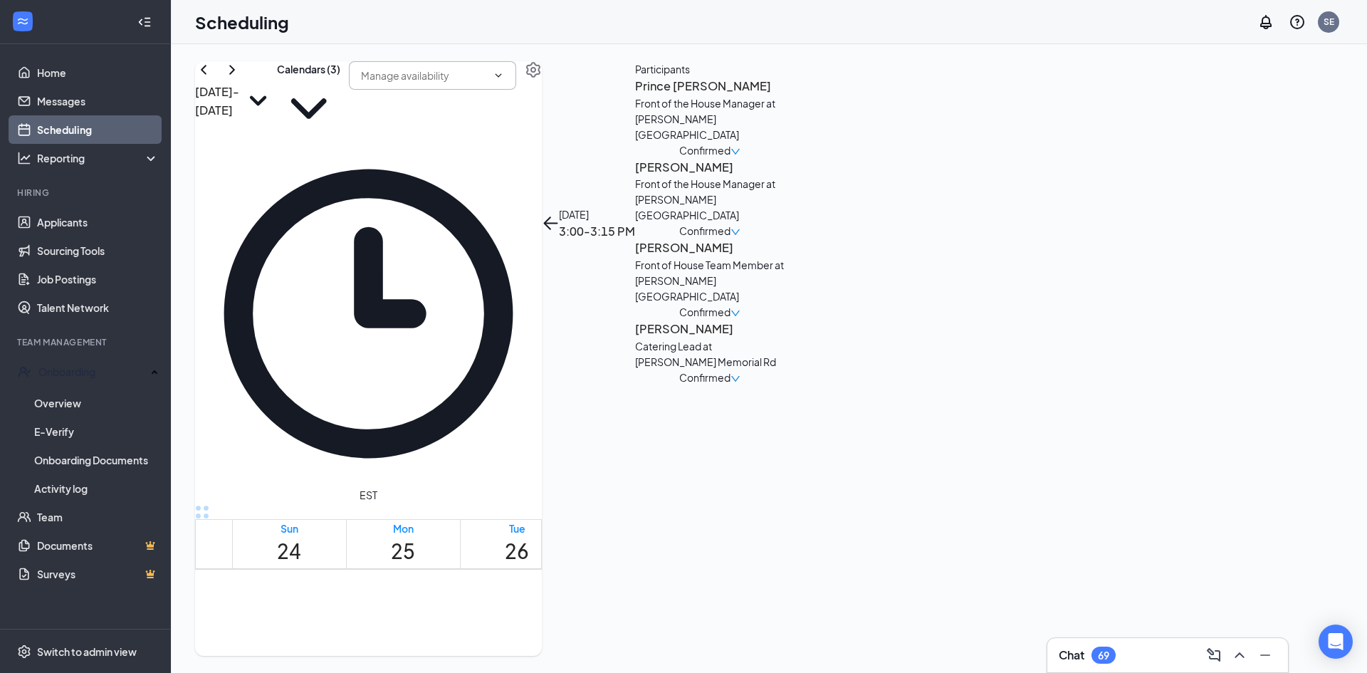
click at [785, 385] on div "[DATE] 3:00-3:15 PM Participants Prince [PERSON_NAME] Front of the House Manage…" at bounding box center [663, 223] width 243 height 324
click at [534, 666] on span "3:15-3:30 PM" at bounding box center [546, 686] width 24 height 41
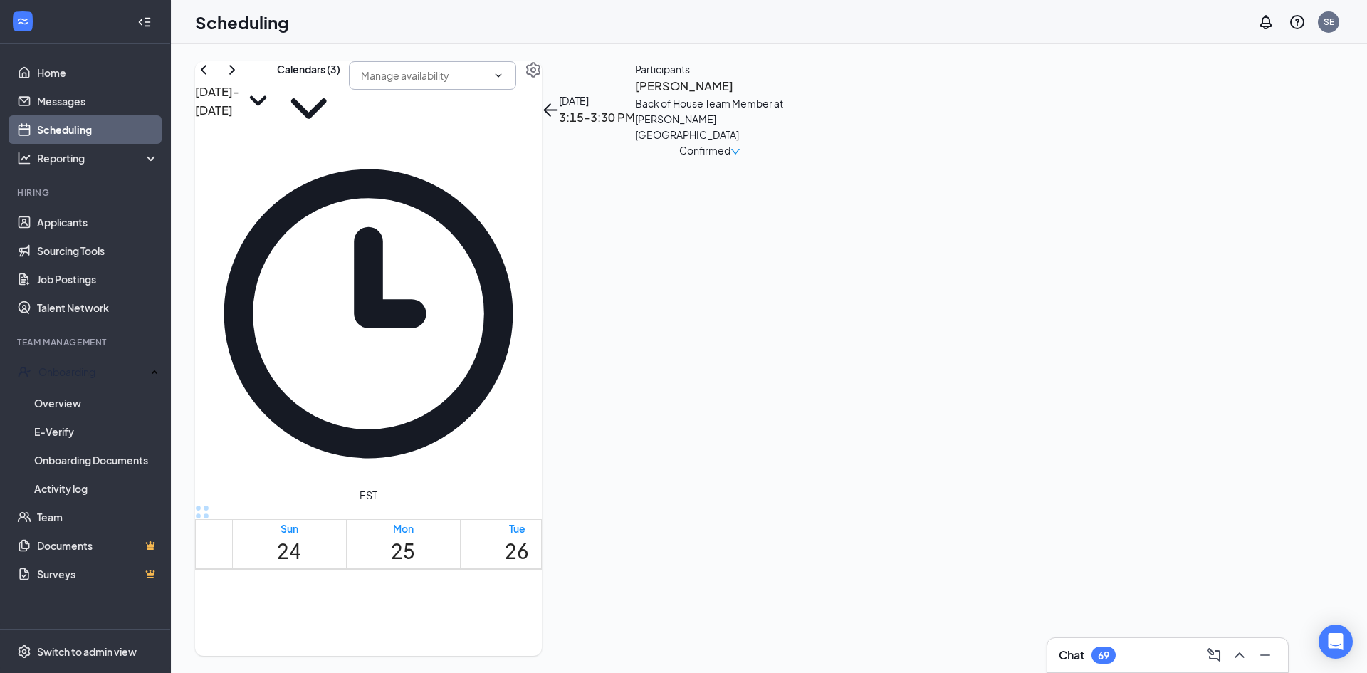
click at [558, 666] on span "3:45-4:00 PM" at bounding box center [570, 686] width 24 height 41
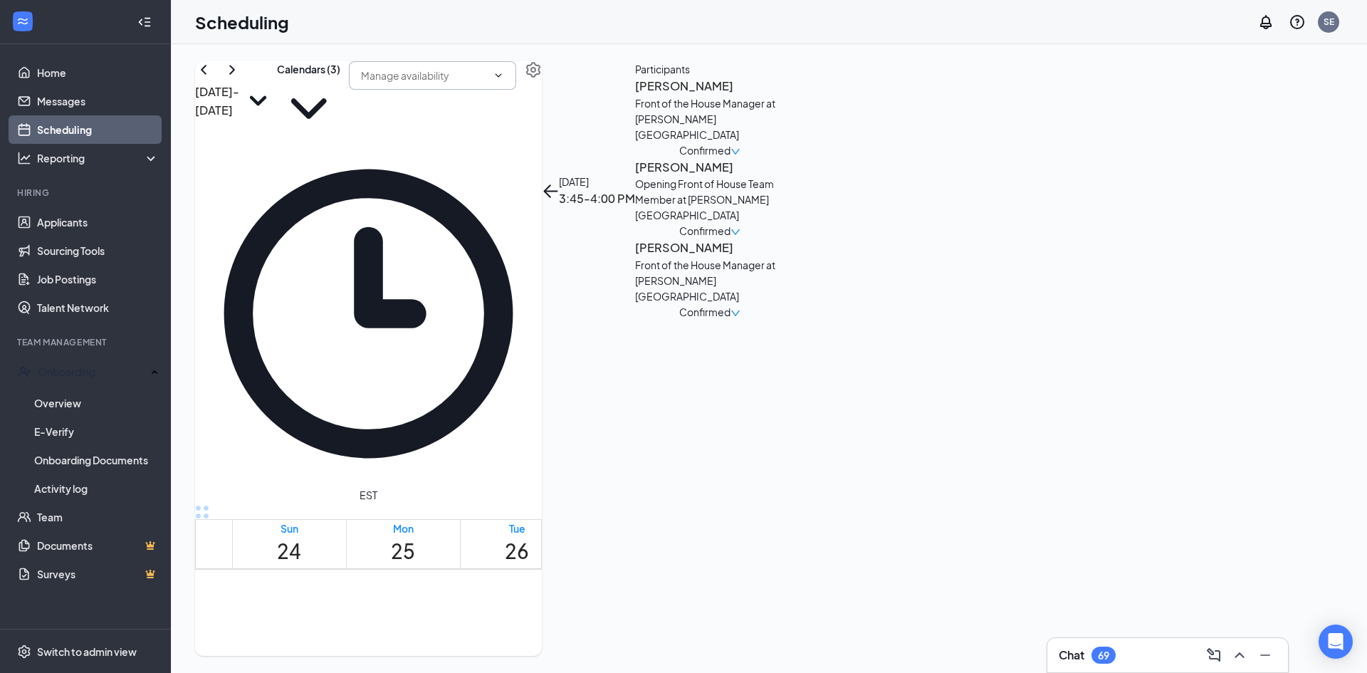
click at [588, 666] on span "3:00-3:15 PM" at bounding box center [600, 686] width 24 height 41
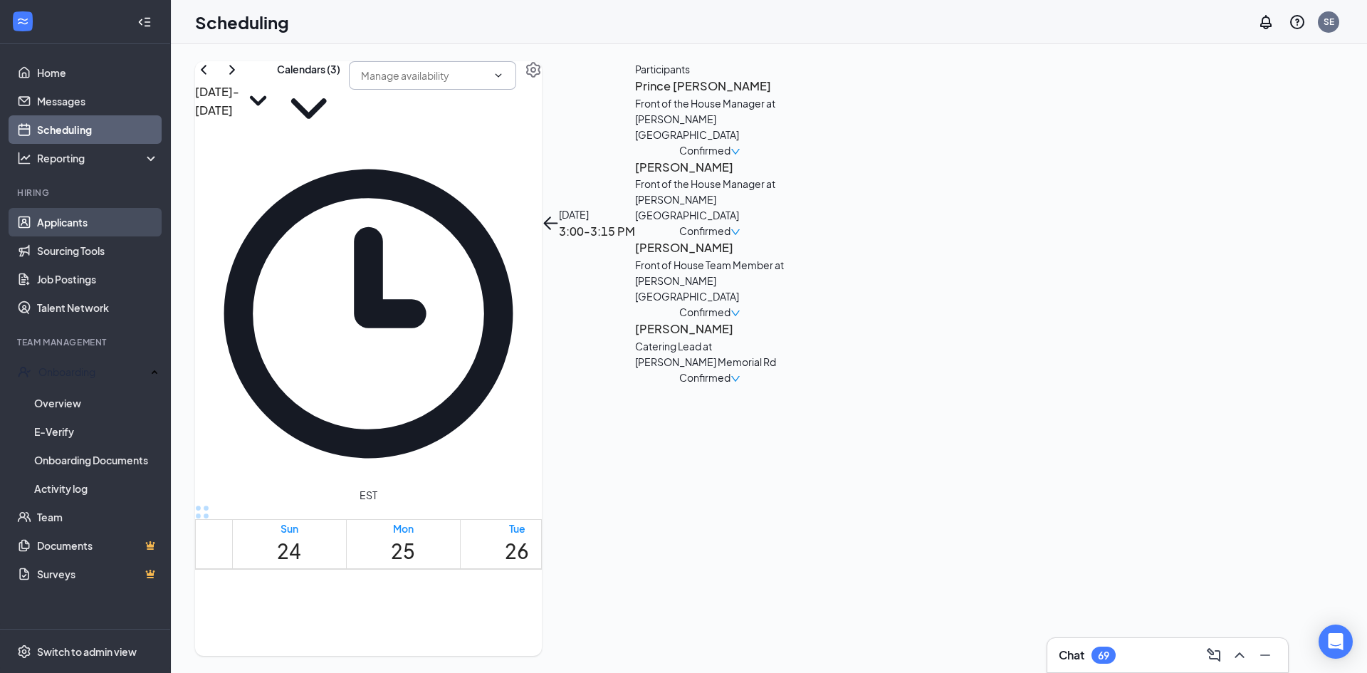
click at [93, 224] on link "Applicants" at bounding box center [98, 222] width 122 height 28
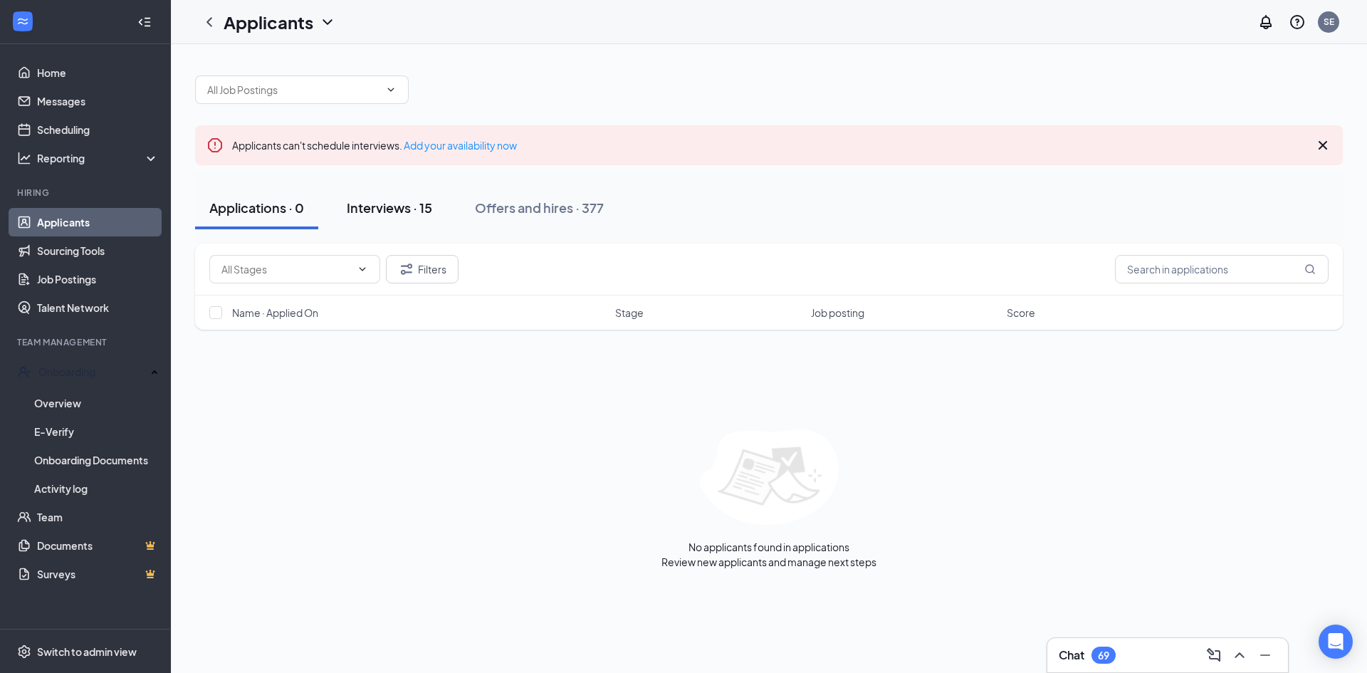
click at [396, 211] on div "Interviews · 15" at bounding box center [389, 208] width 85 height 18
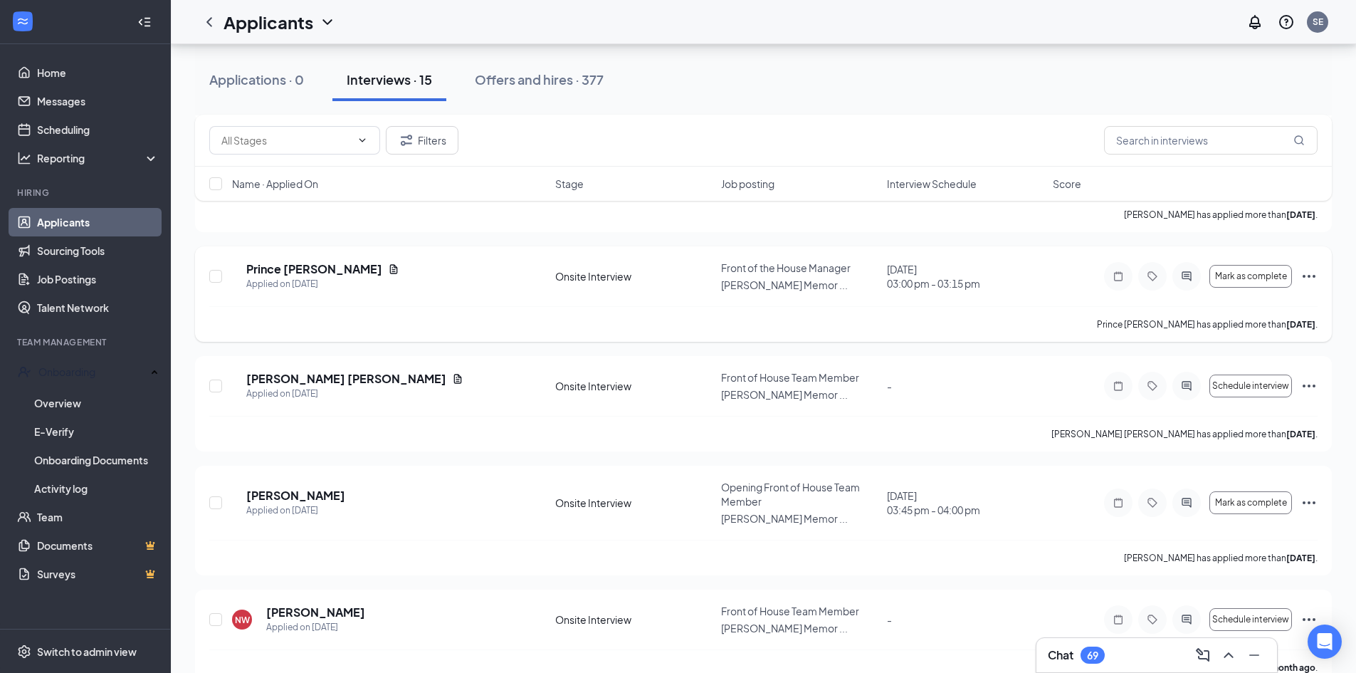
scroll to position [1311, 0]
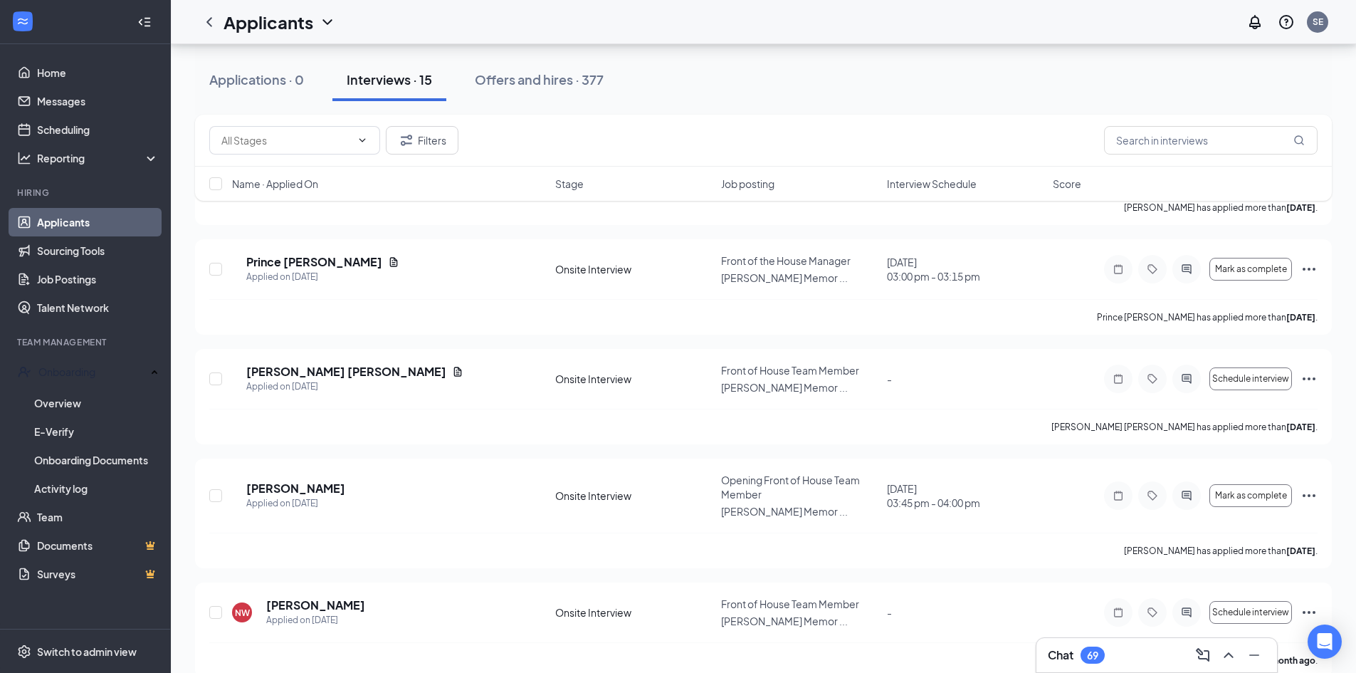
click at [72, 221] on link "Applicants" at bounding box center [98, 222] width 122 height 28
